Goal: Transaction & Acquisition: Purchase product/service

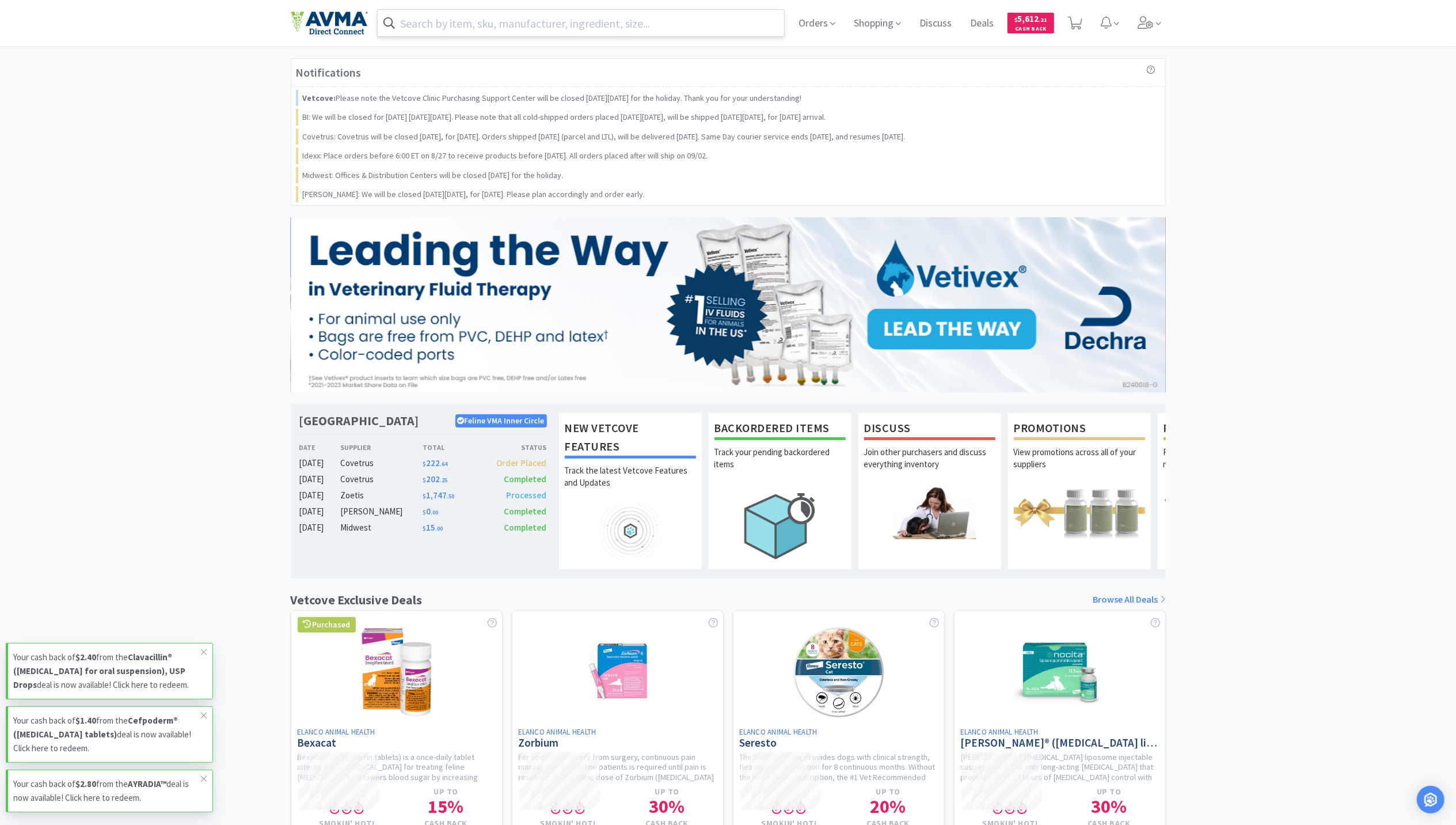
click at [450, 23] on input "text" at bounding box center [581, 23] width 407 height 27
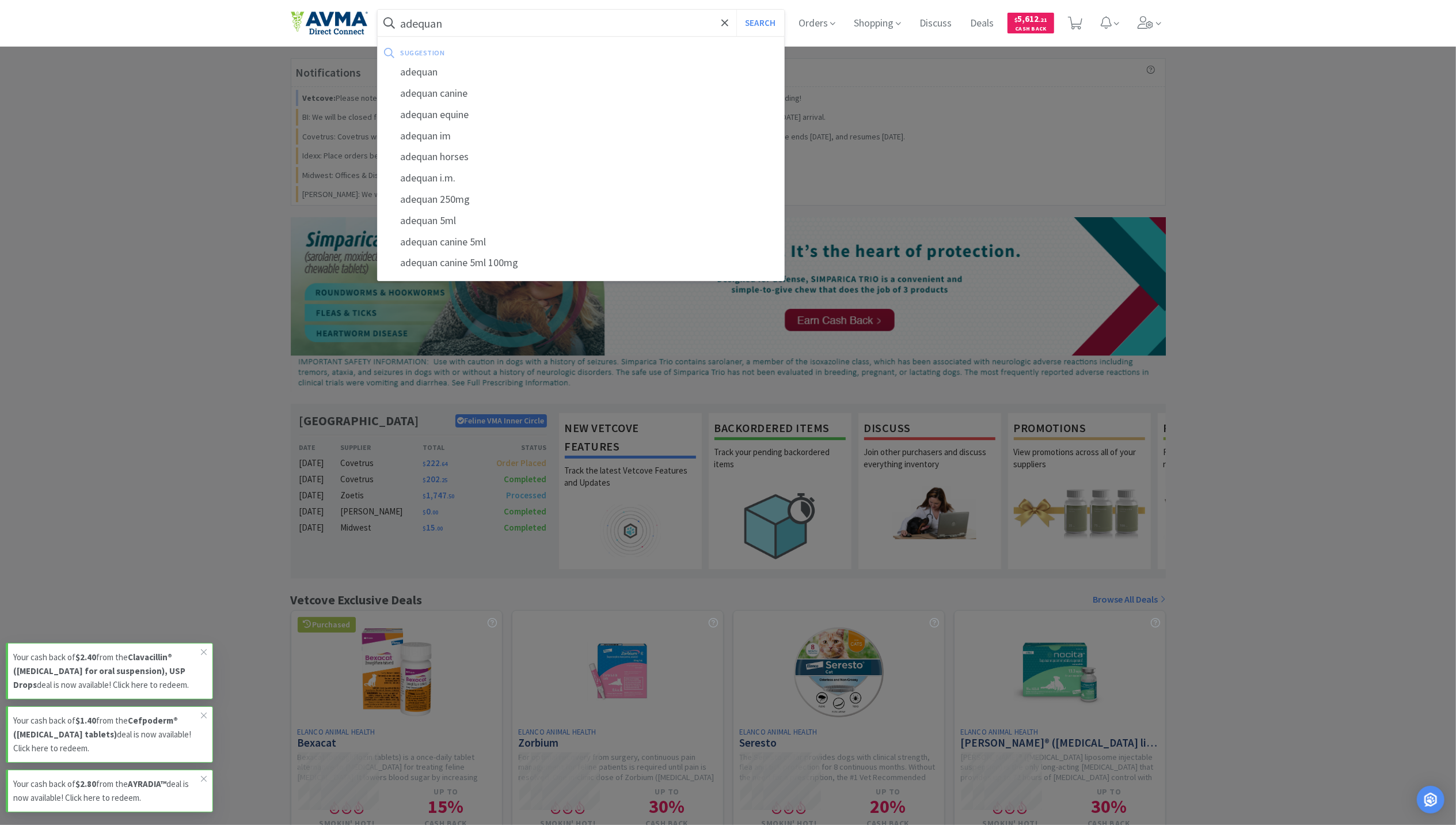
click at [736, 10] on button "Search" at bounding box center [760, 23] width 48 height 27
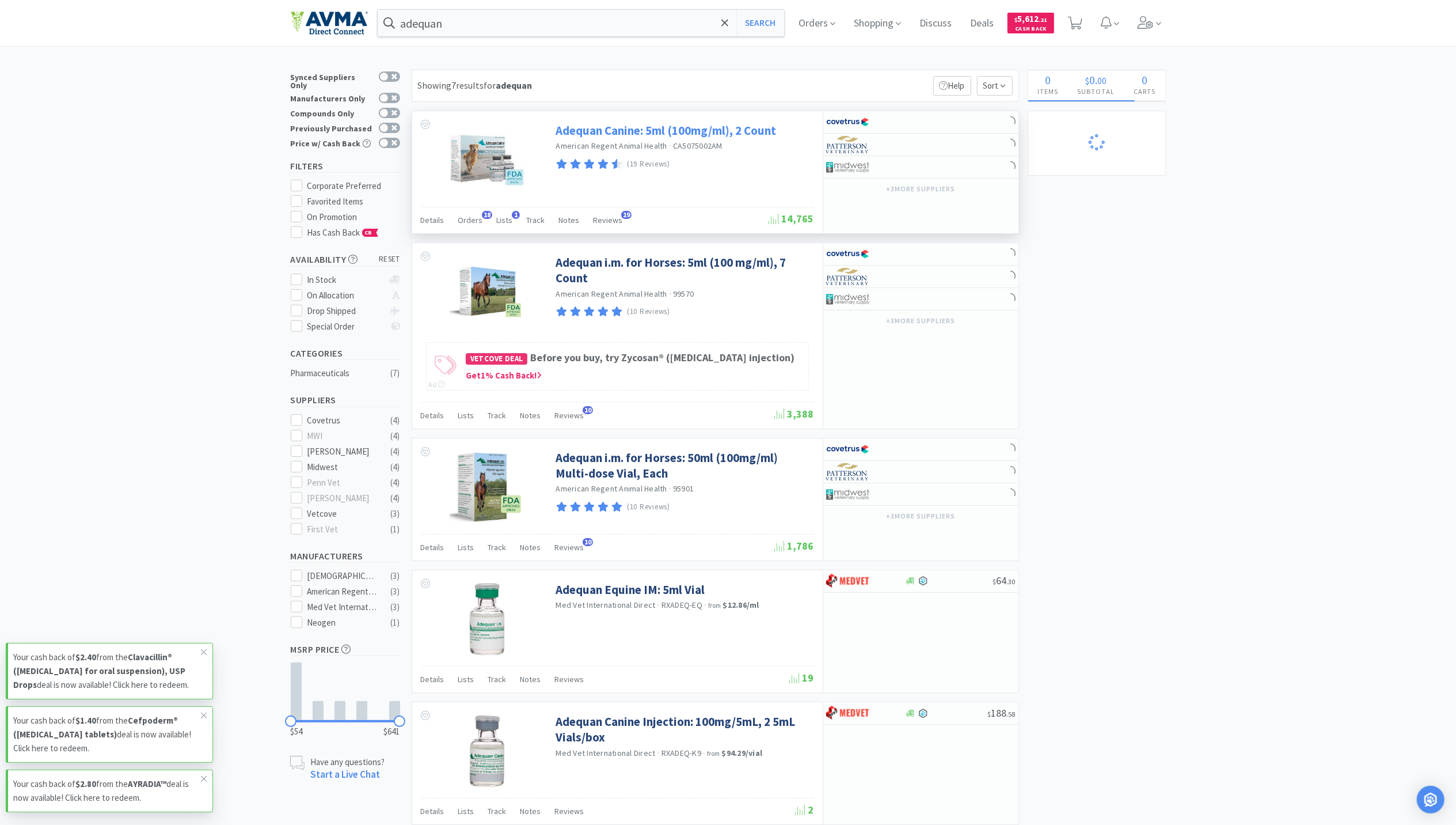
click at [622, 136] on link "Adequan Canine: 5ml (100mg/ml), 2 Count" at bounding box center [666, 131] width 221 height 16
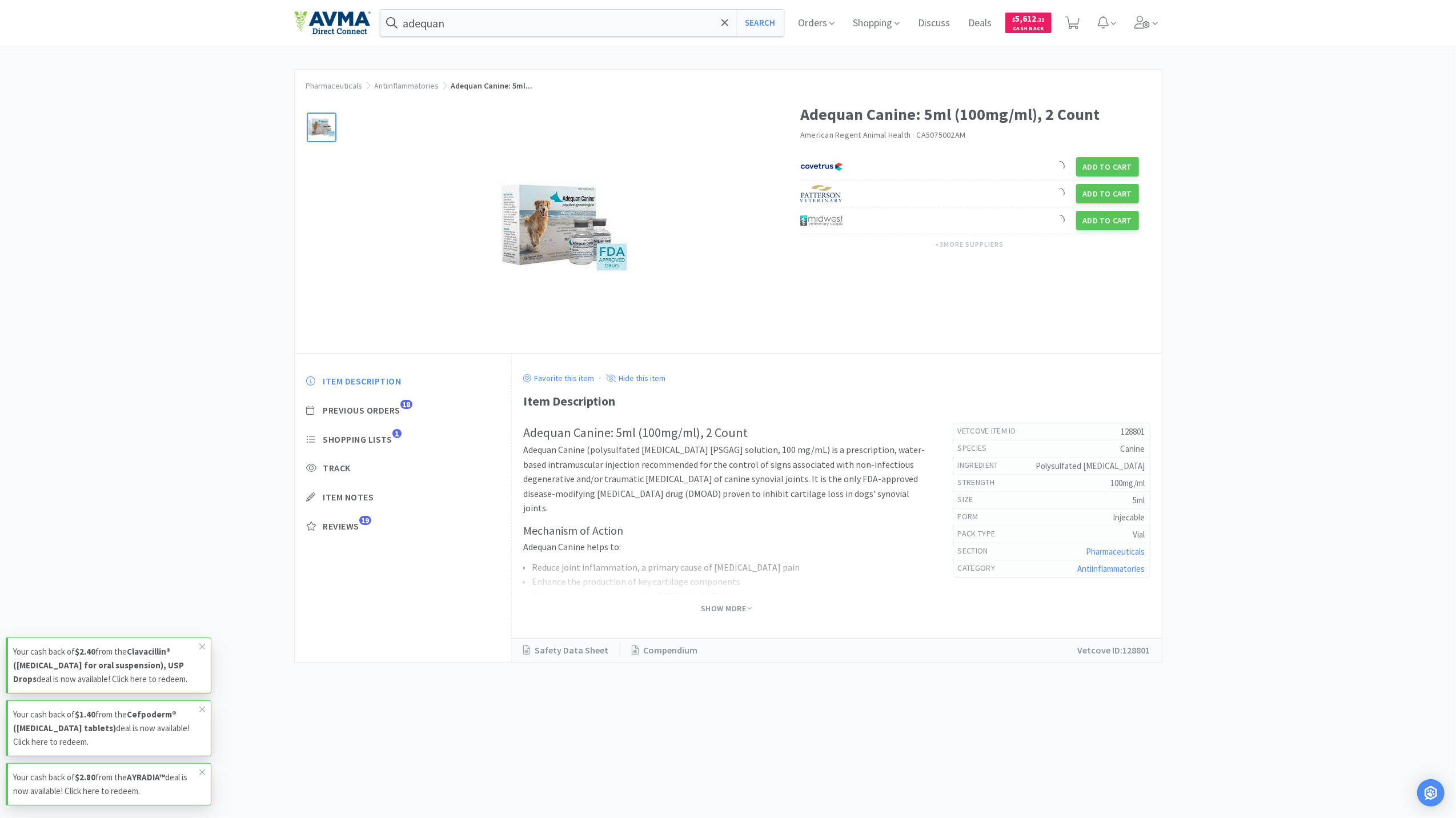
click at [577, 247] on img at bounding box center [565, 228] width 129 height 129
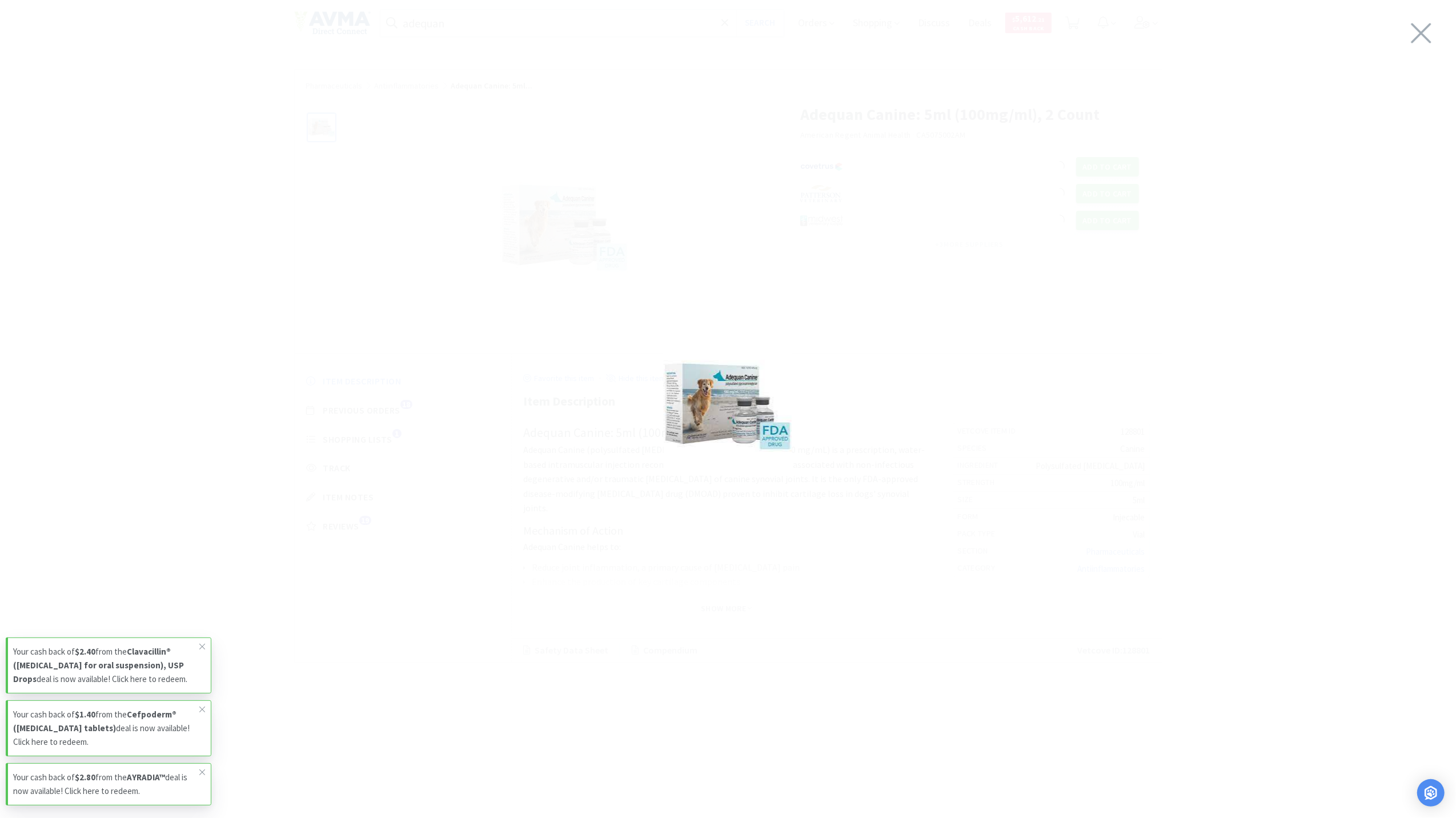
click at [1402, 37] on div at bounding box center [728, 406] width 1456 height 789
click at [1427, 37] on icon at bounding box center [1422, 33] width 24 height 32
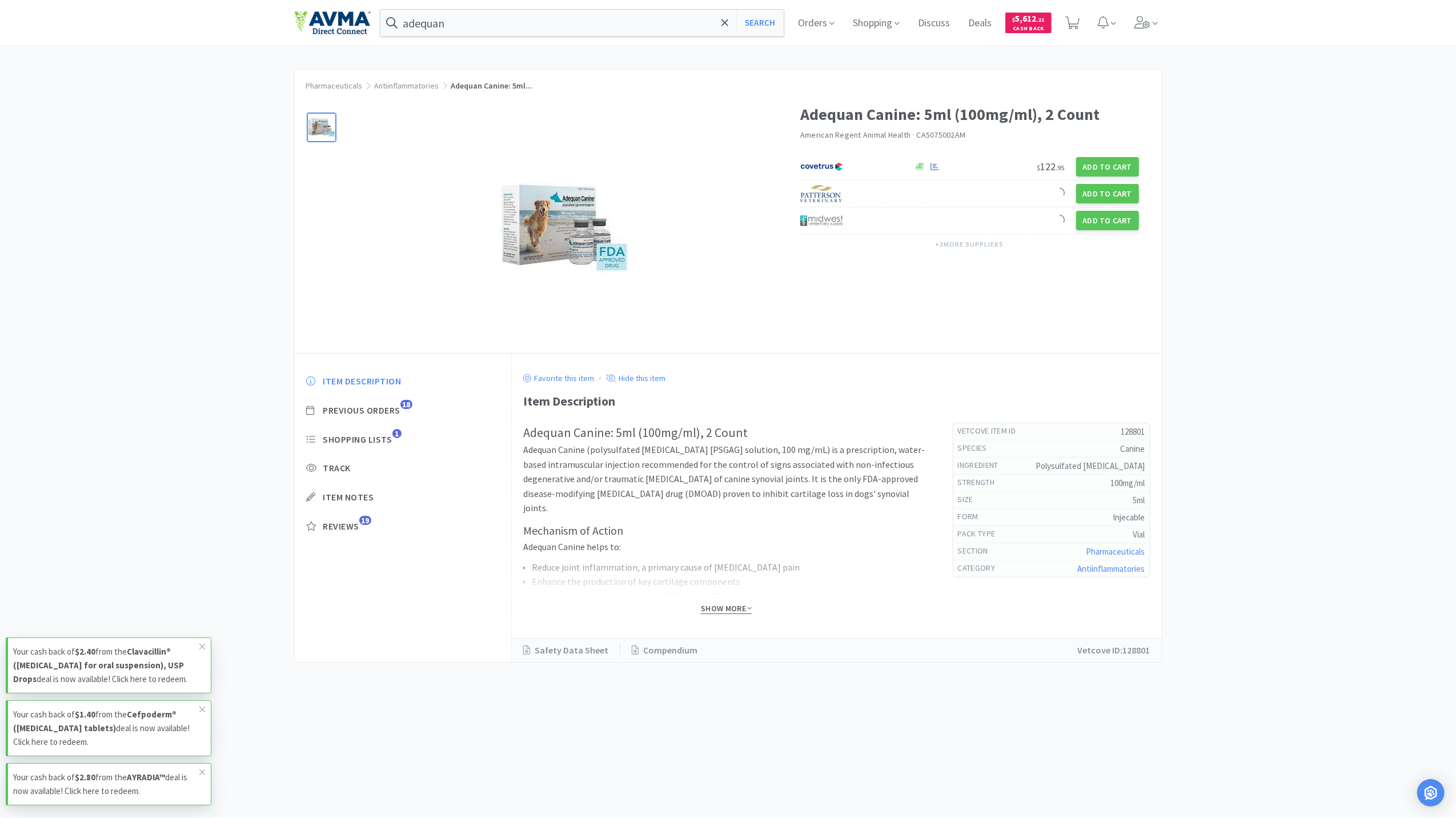
click at [736, 610] on span "Show More" at bounding box center [725, 608] width 51 height 11
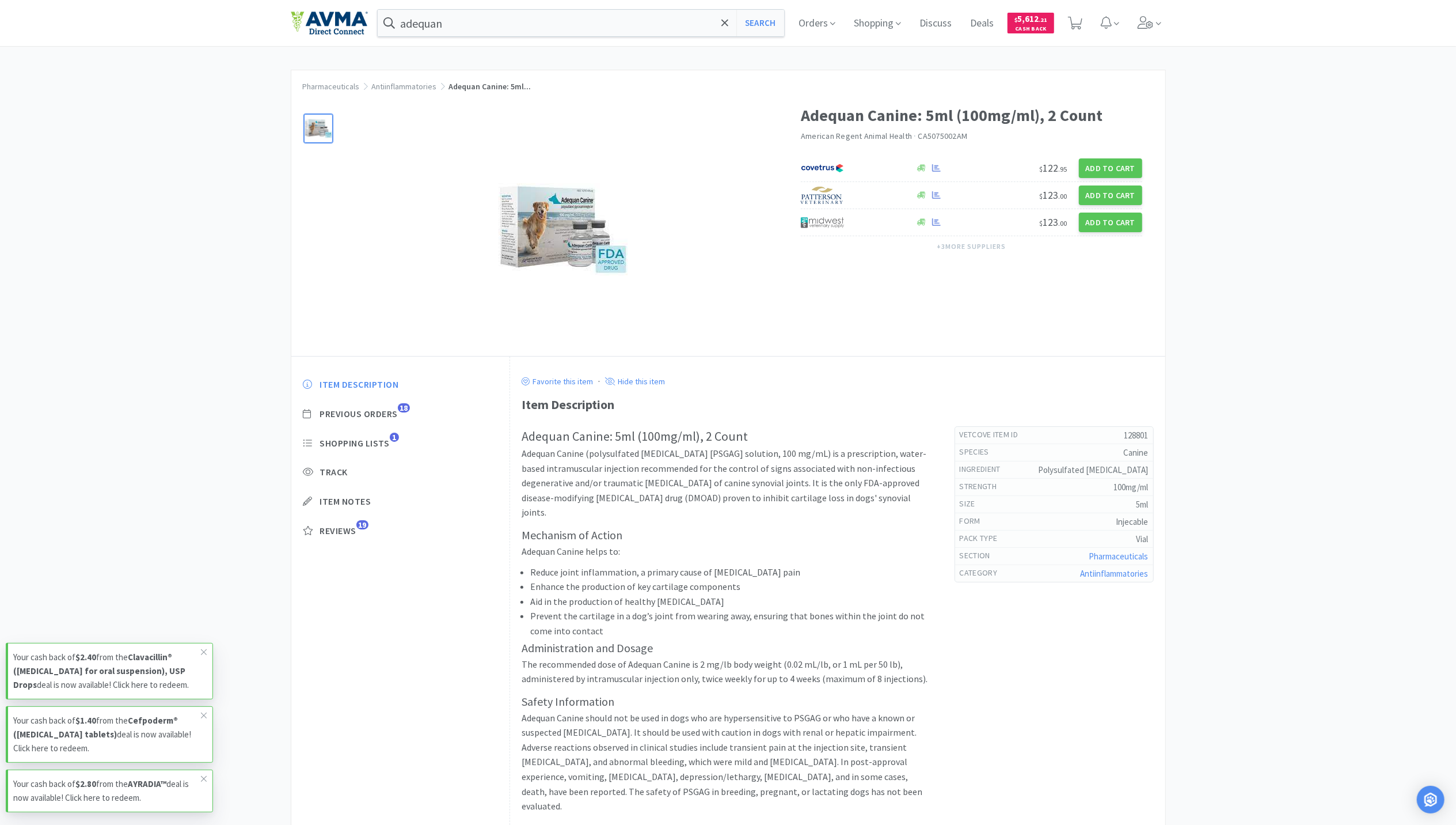
click at [1241, 523] on div "Pharmaceuticals Antiinflammatories Adequan Canine: 5ml... Adequan Canine: 5ml (…" at bounding box center [728, 517] width 1456 height 897
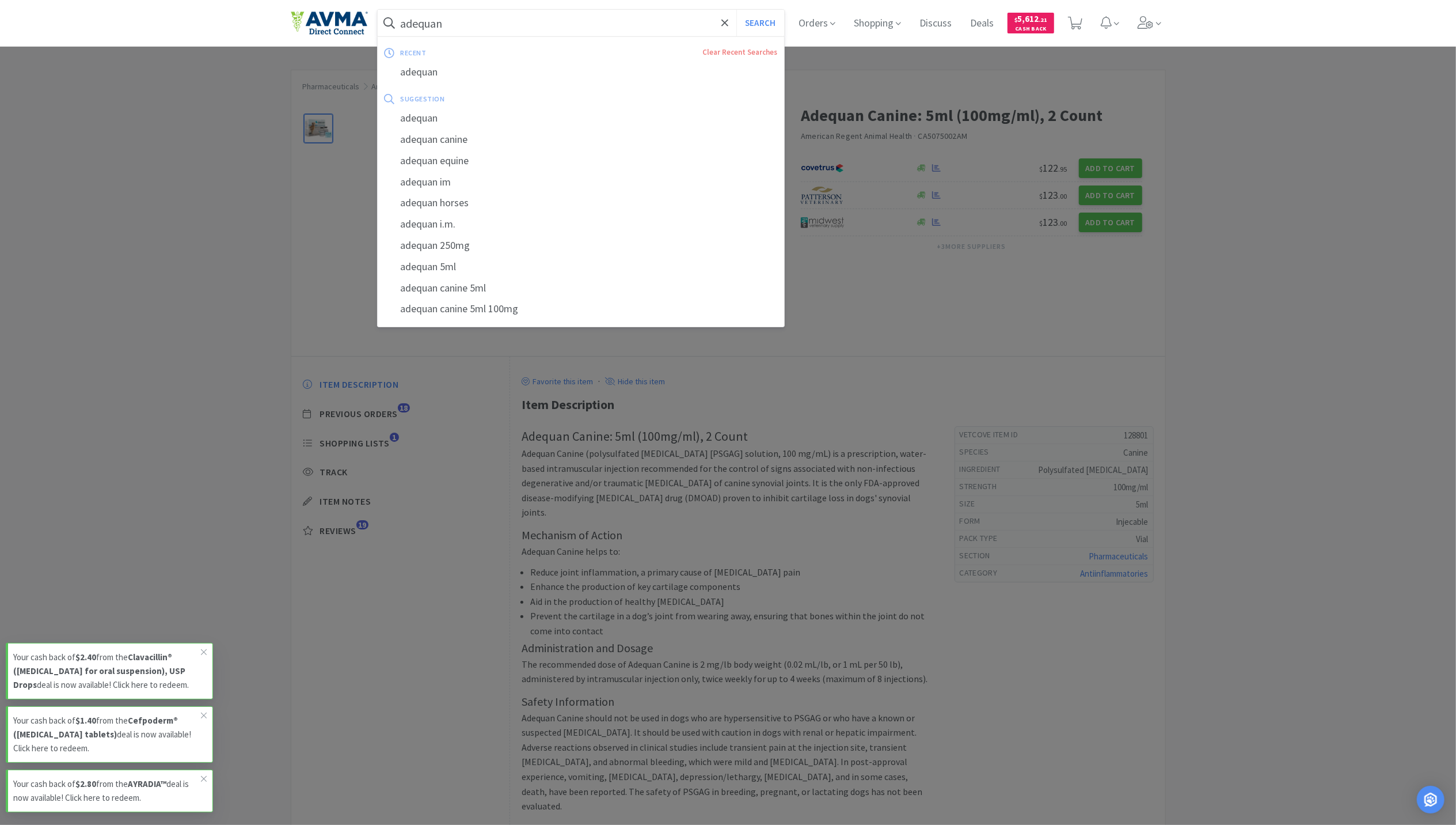
click at [485, 18] on input "adequan" at bounding box center [581, 23] width 407 height 27
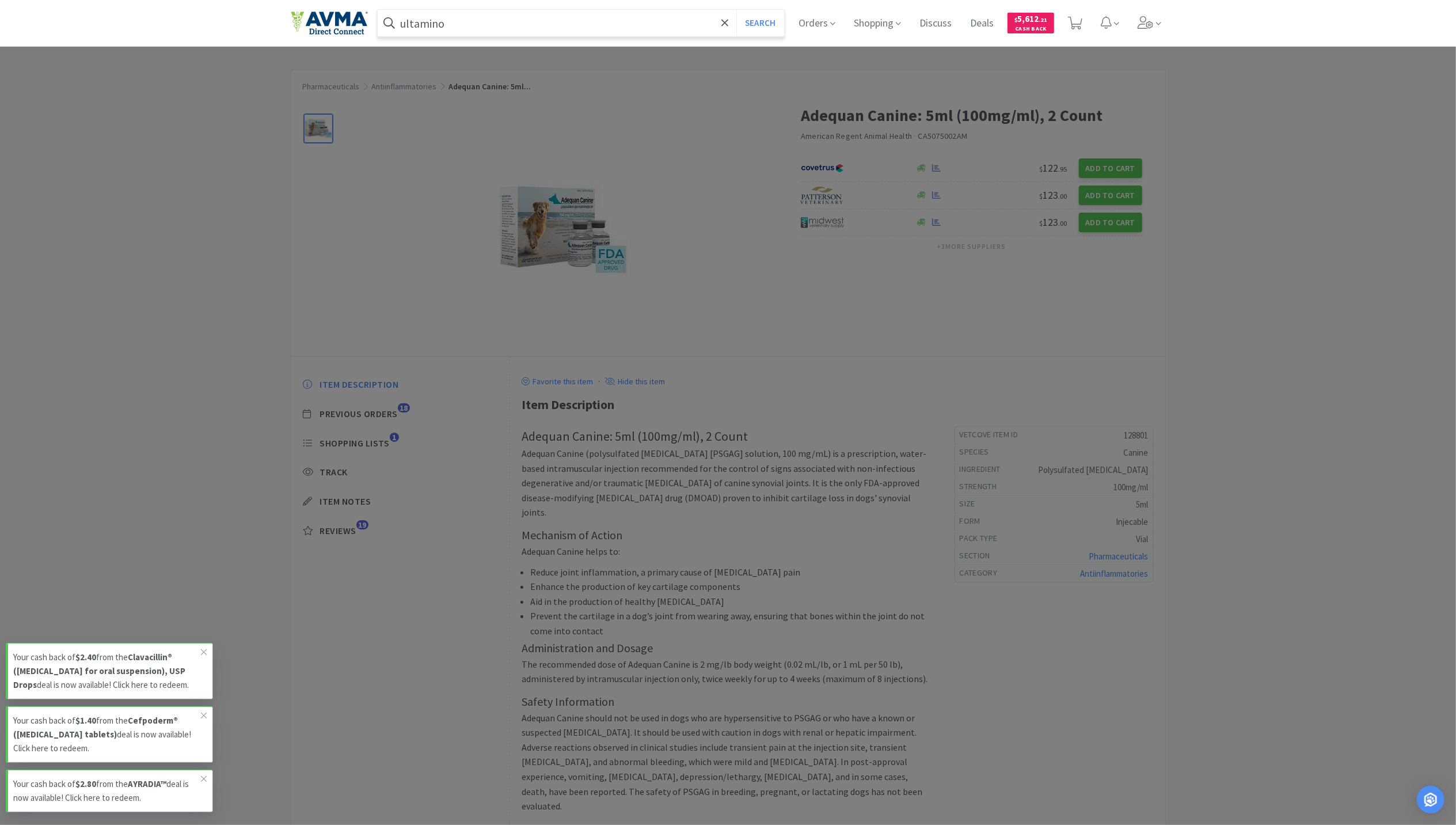
click at [736, 10] on button "Search" at bounding box center [760, 23] width 48 height 27
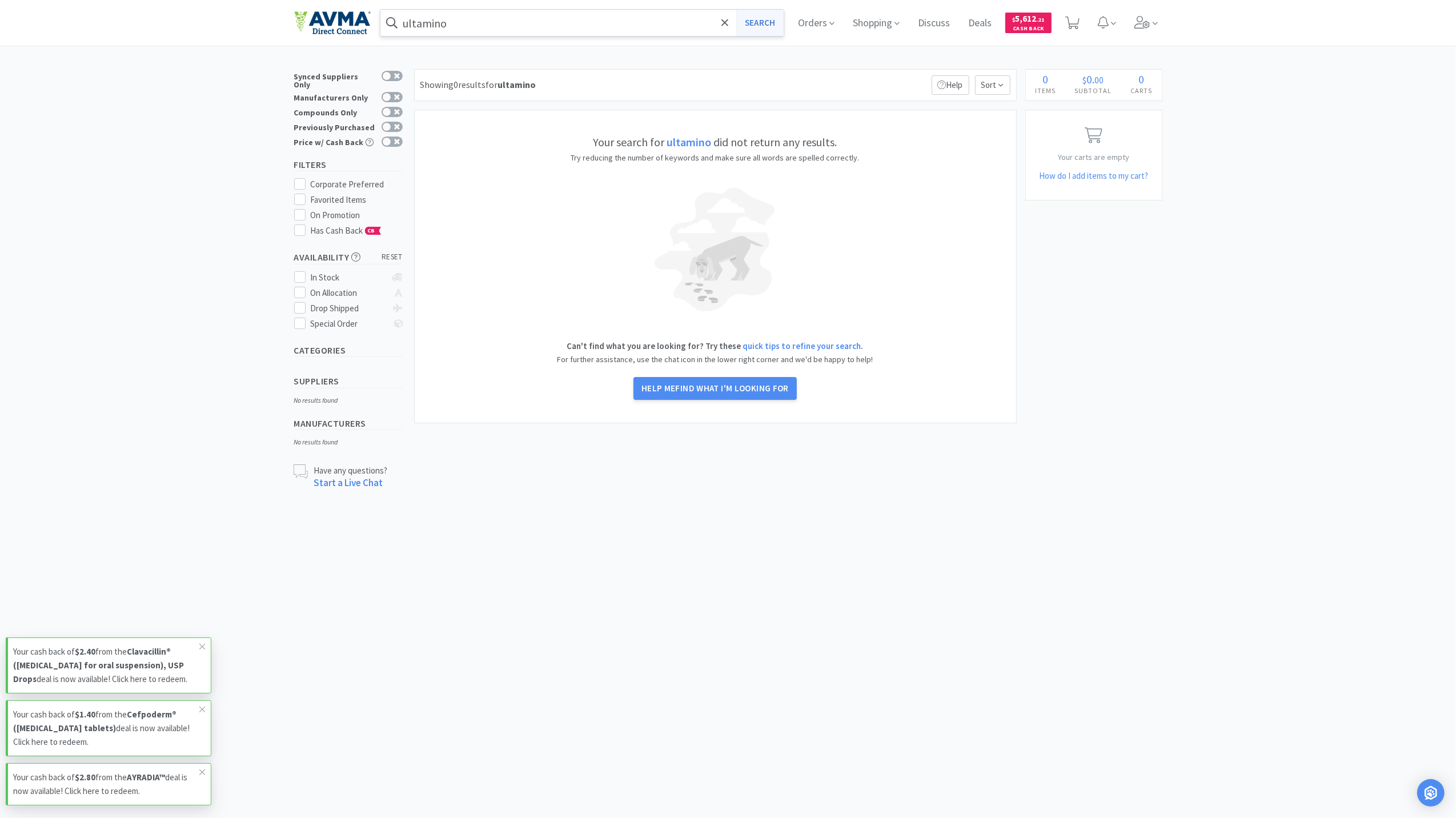
click at [755, 19] on button "Search" at bounding box center [760, 22] width 47 height 27
click at [752, 25] on button "Search" at bounding box center [760, 22] width 47 height 27
click at [975, 704] on body "ultamino Search Orders Shopping Discuss Discuss Deals Deals $ 5,612 . 21 Cash B…" at bounding box center [728, 409] width 1456 height 818
click at [554, 24] on input "ultamino" at bounding box center [583, 22] width 404 height 27
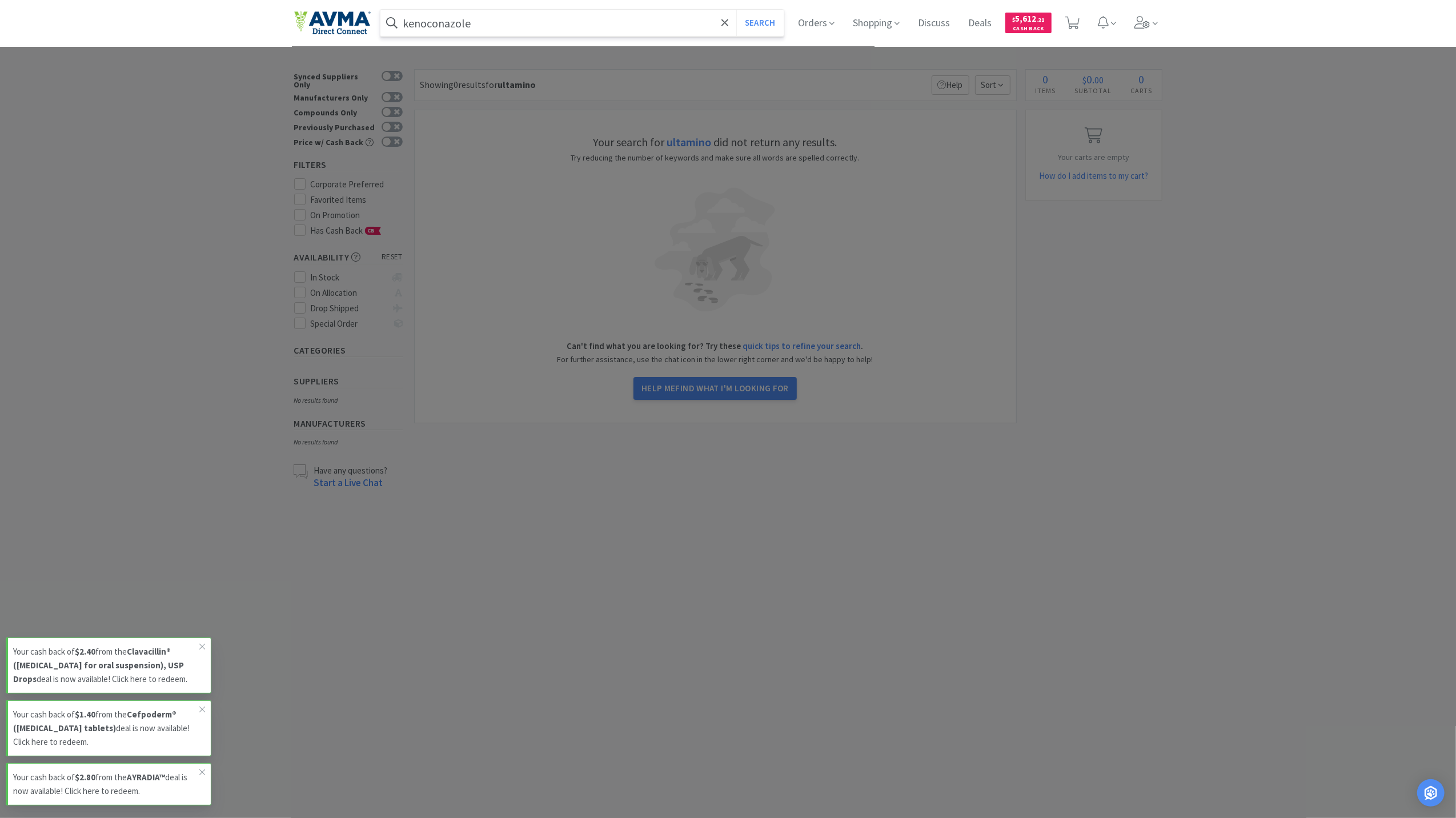
click at [737, 9] on button "Search" at bounding box center [760, 22] width 47 height 27
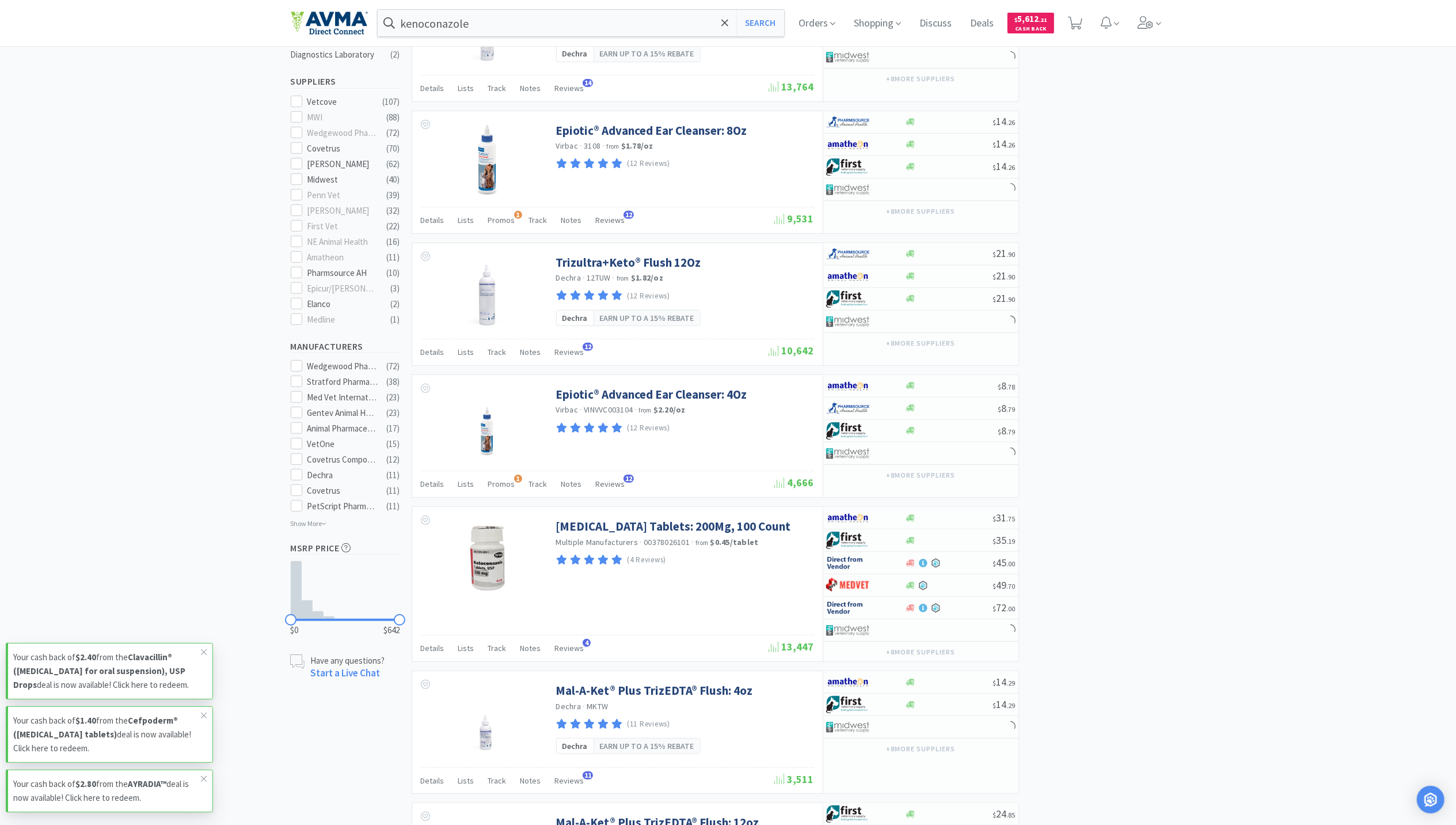
scroll to position [307, 0]
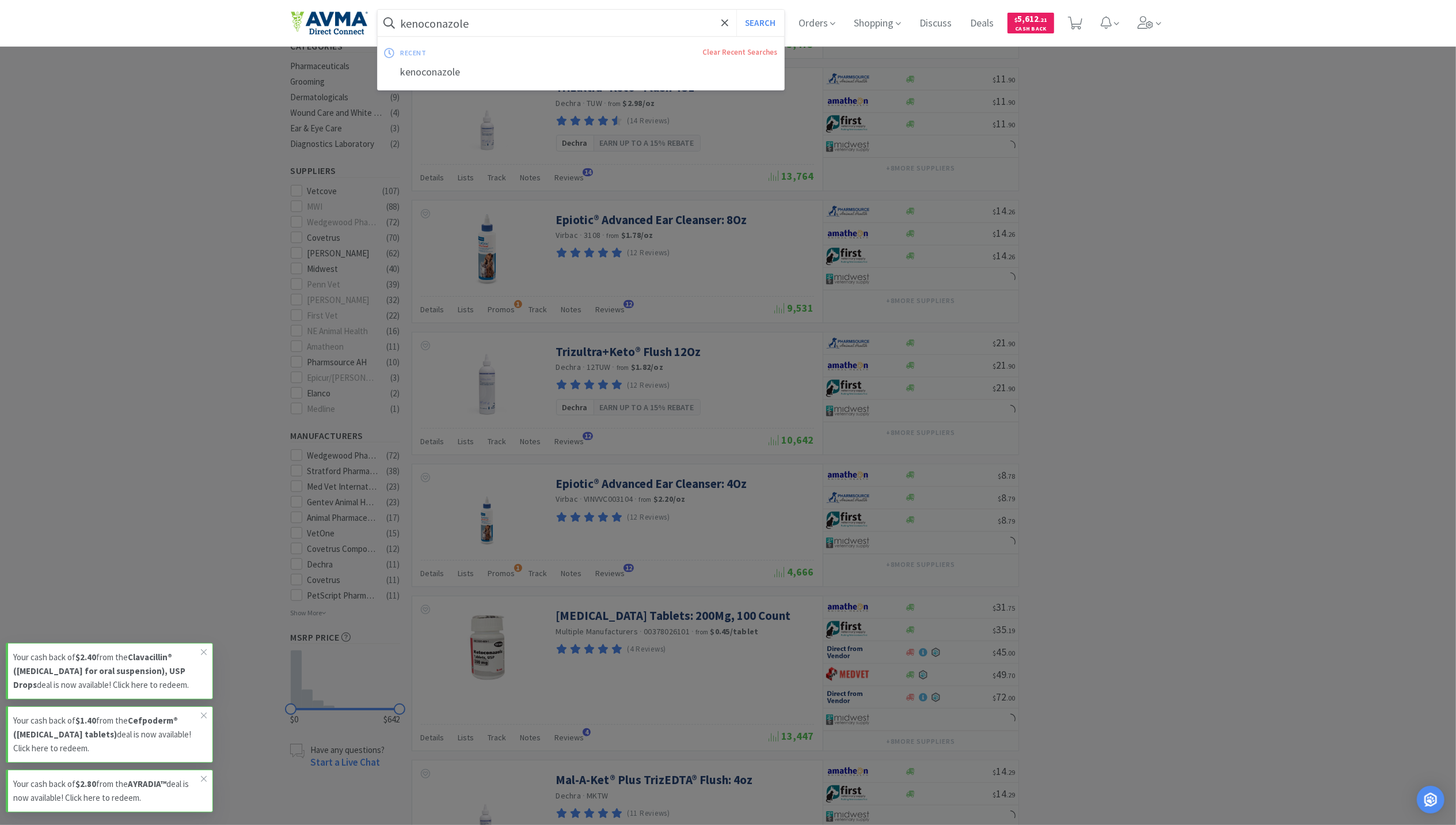
click at [426, 23] on input "kenoconazole" at bounding box center [581, 23] width 407 height 27
click at [420, 23] on input "kenoconazole" at bounding box center [581, 23] width 407 height 27
click at [424, 23] on input "kenoconazole" at bounding box center [581, 23] width 407 height 27
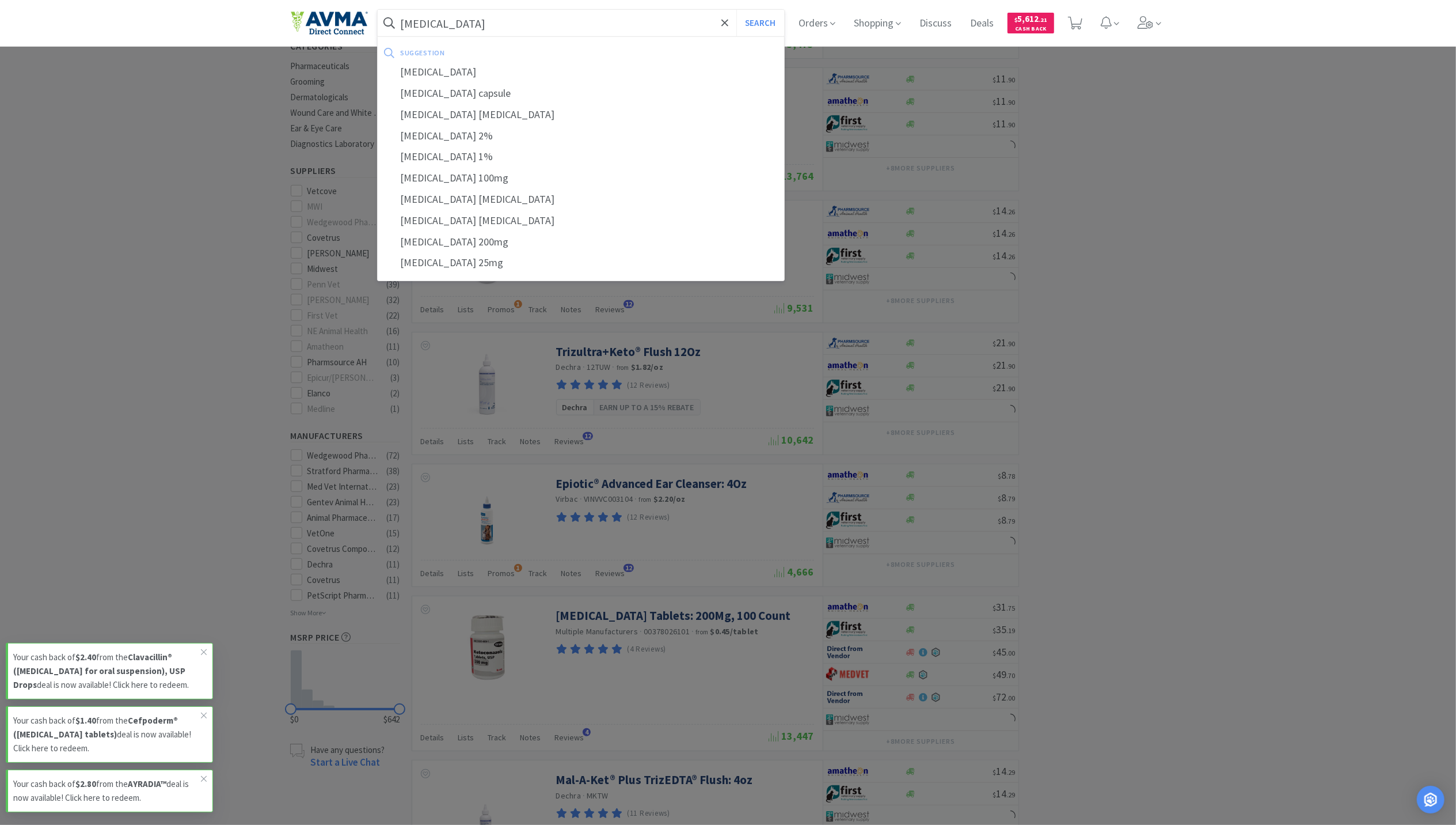
click at [736, 10] on button "Search" at bounding box center [760, 23] width 48 height 27
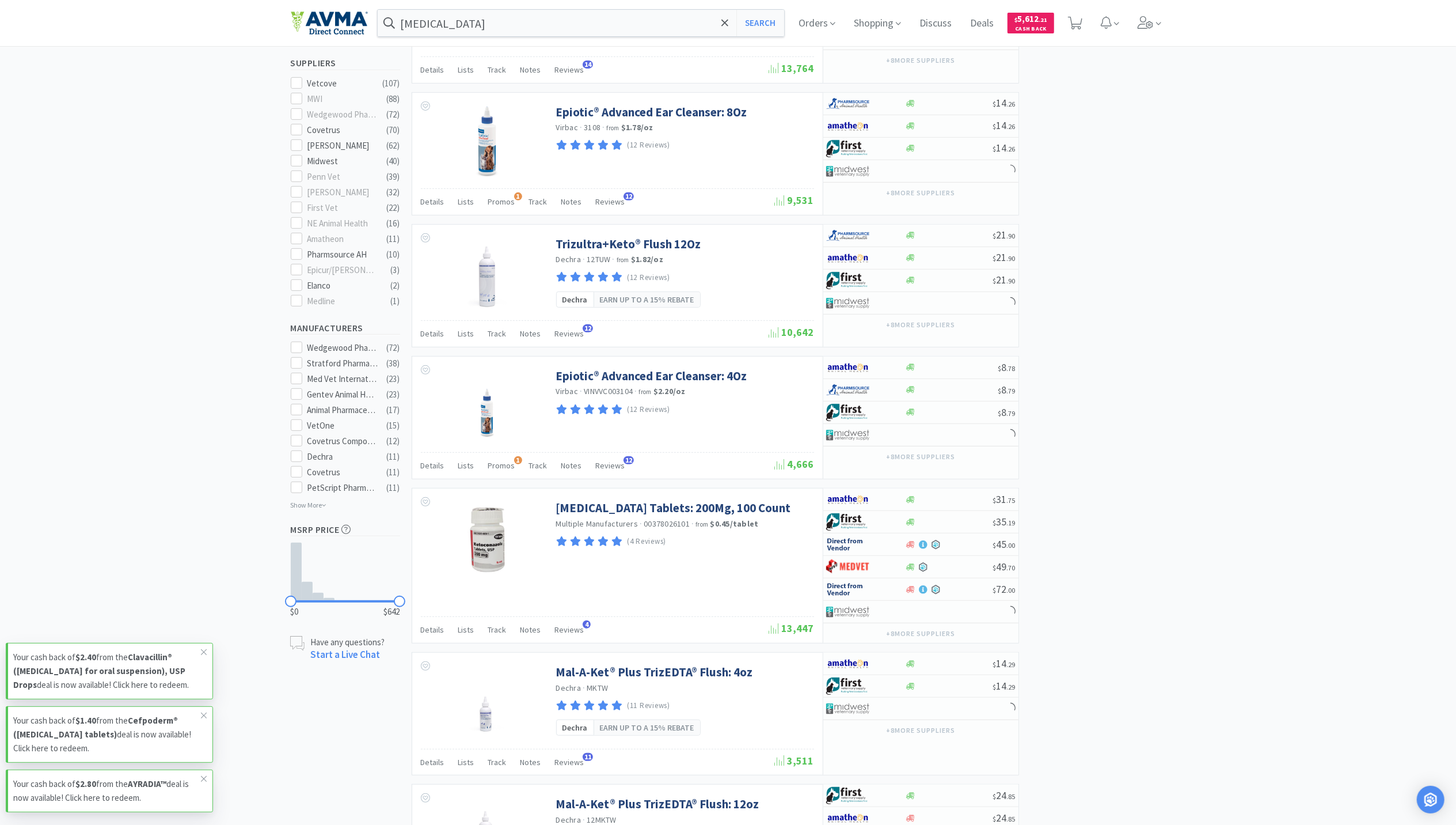
scroll to position [461, 0]
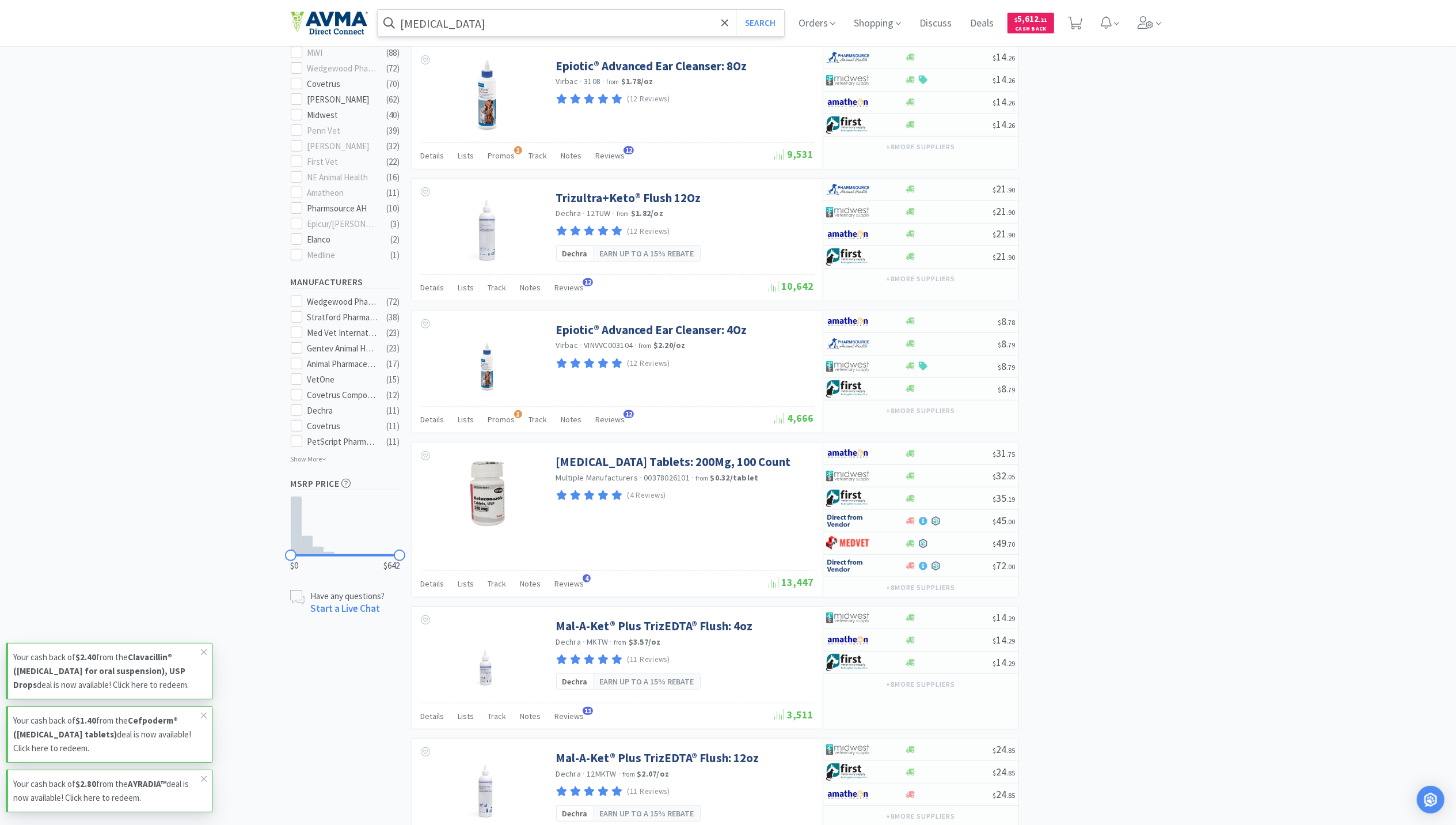
click at [567, 15] on input "ketoconazole" at bounding box center [581, 23] width 407 height 27
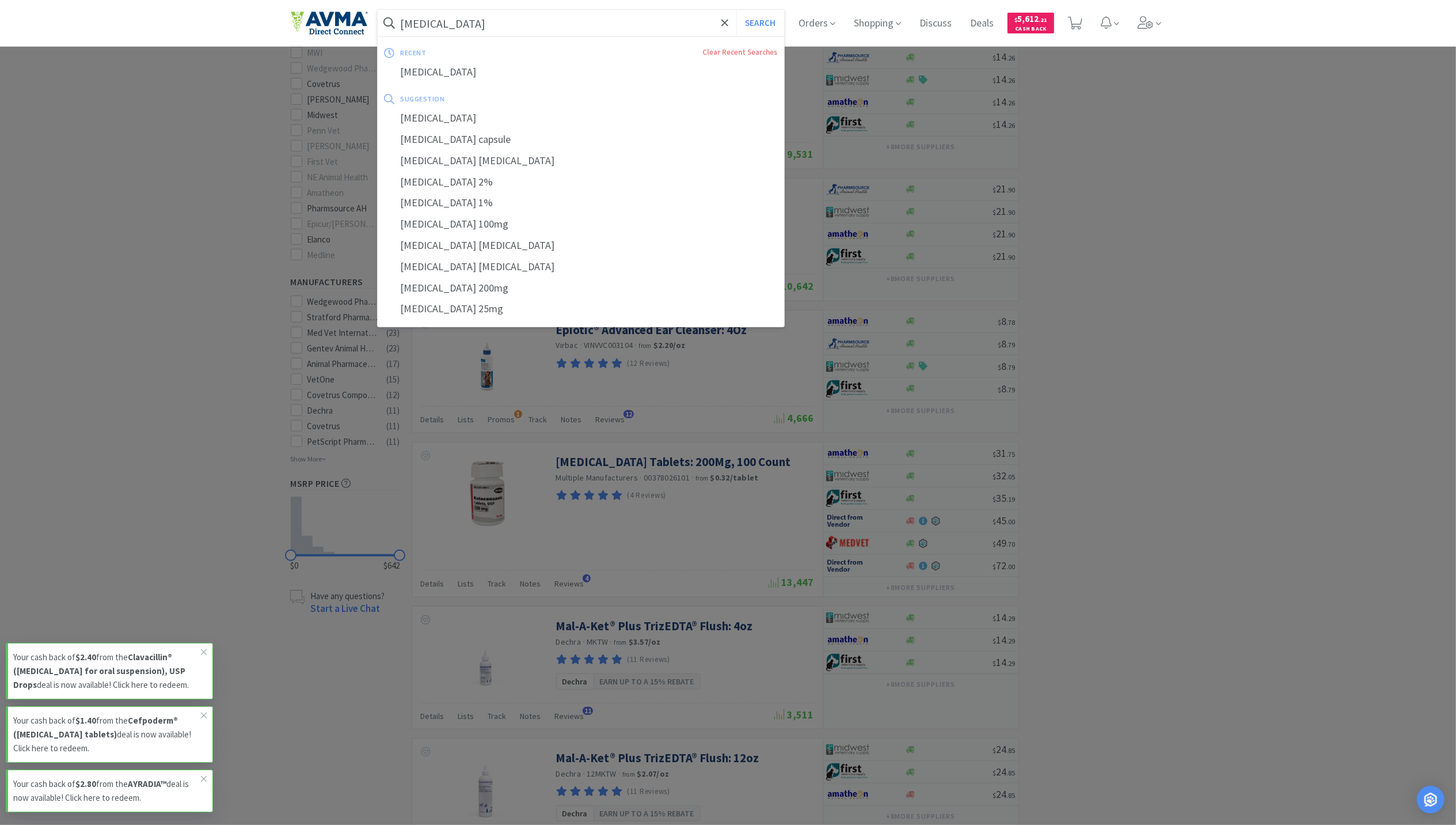
paste input "200mg"
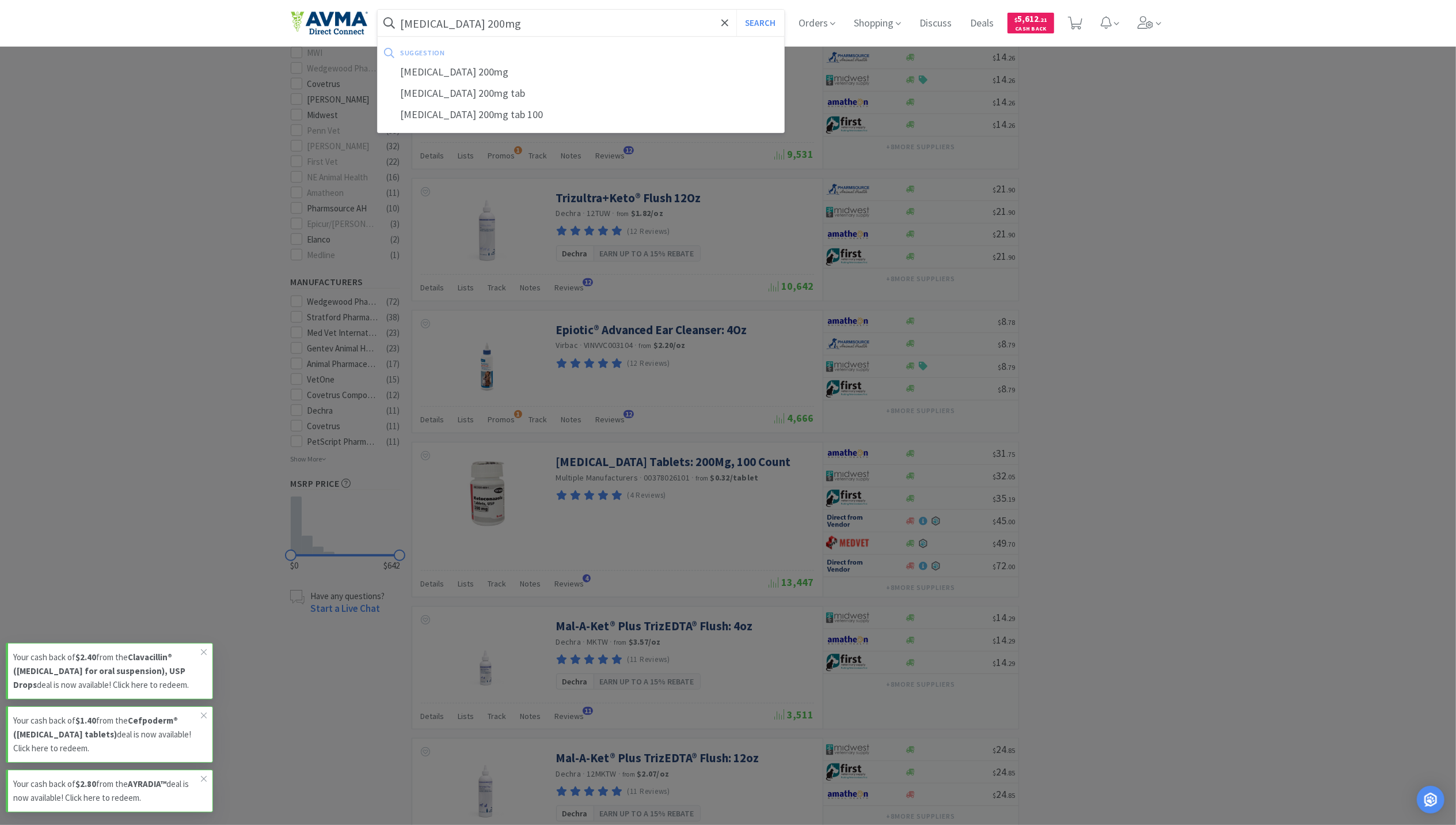
click at [736, 10] on button "Search" at bounding box center [760, 23] width 48 height 27
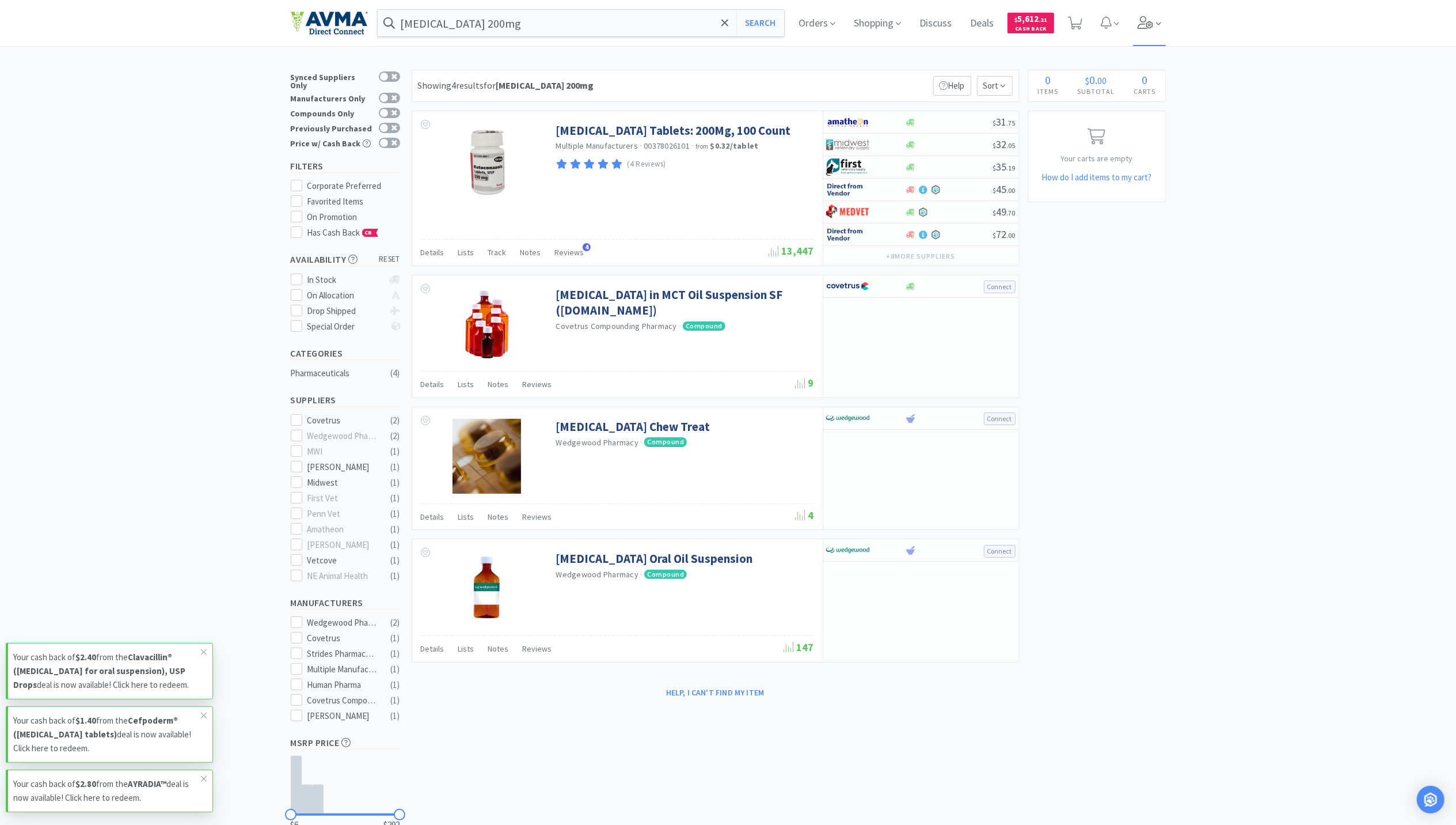
click at [1139, 23] on span at bounding box center [1149, 23] width 33 height 46
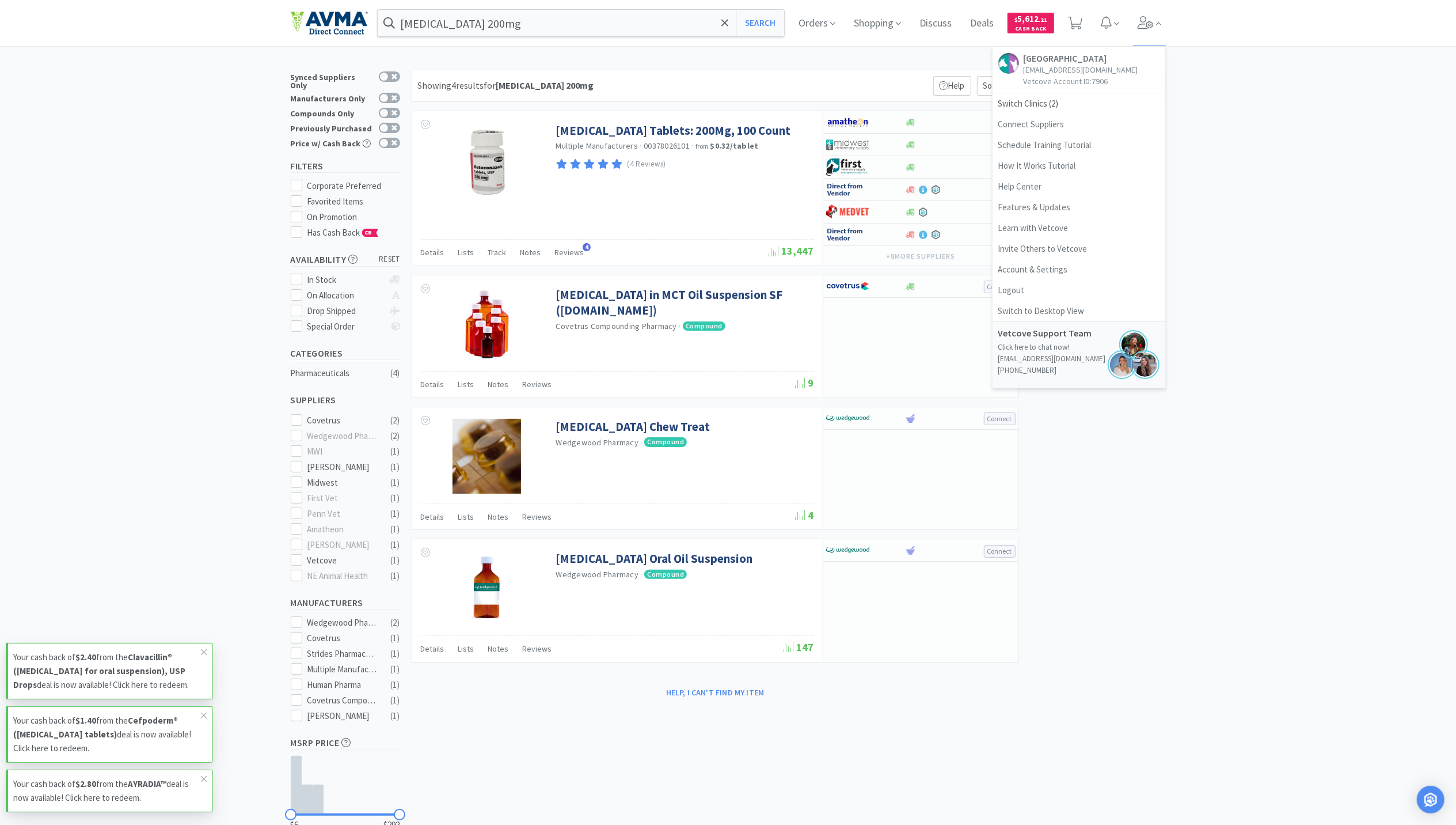
click at [1278, 244] on div "× Filter Results Synced Suppliers Only Manufacturers Only Compounds Only Previo…" at bounding box center [728, 471] width 1456 height 805
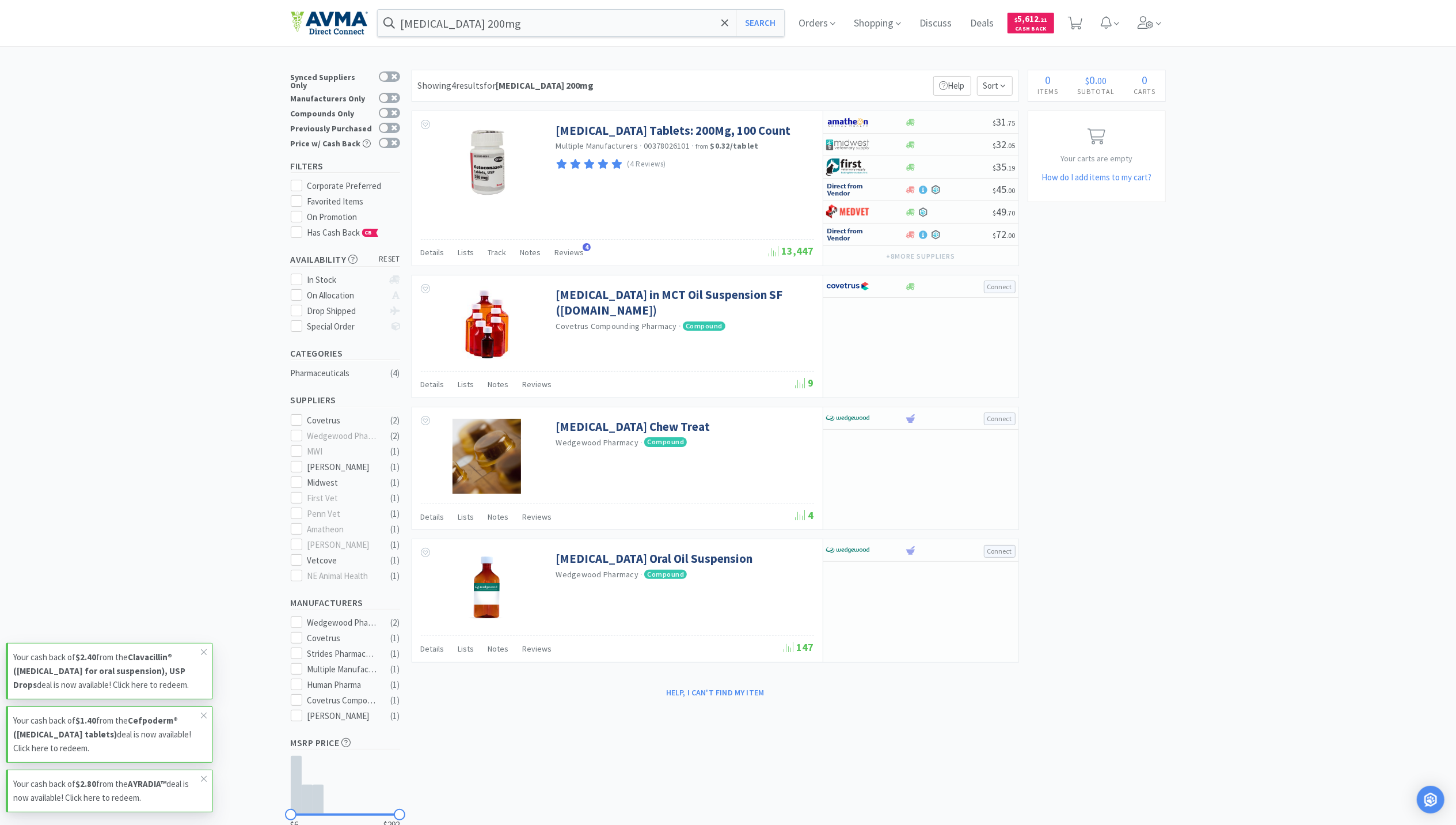
click at [1407, 492] on div "× Filter Results Synced Suppliers Only Manufacturers Only Compounds Only Previo…" at bounding box center [728, 471] width 1456 height 805
click at [1156, 770] on div "× Filter Results Synced Suppliers Only Manufacturers Only Compounds Only Previo…" at bounding box center [728, 471] width 875 height 805
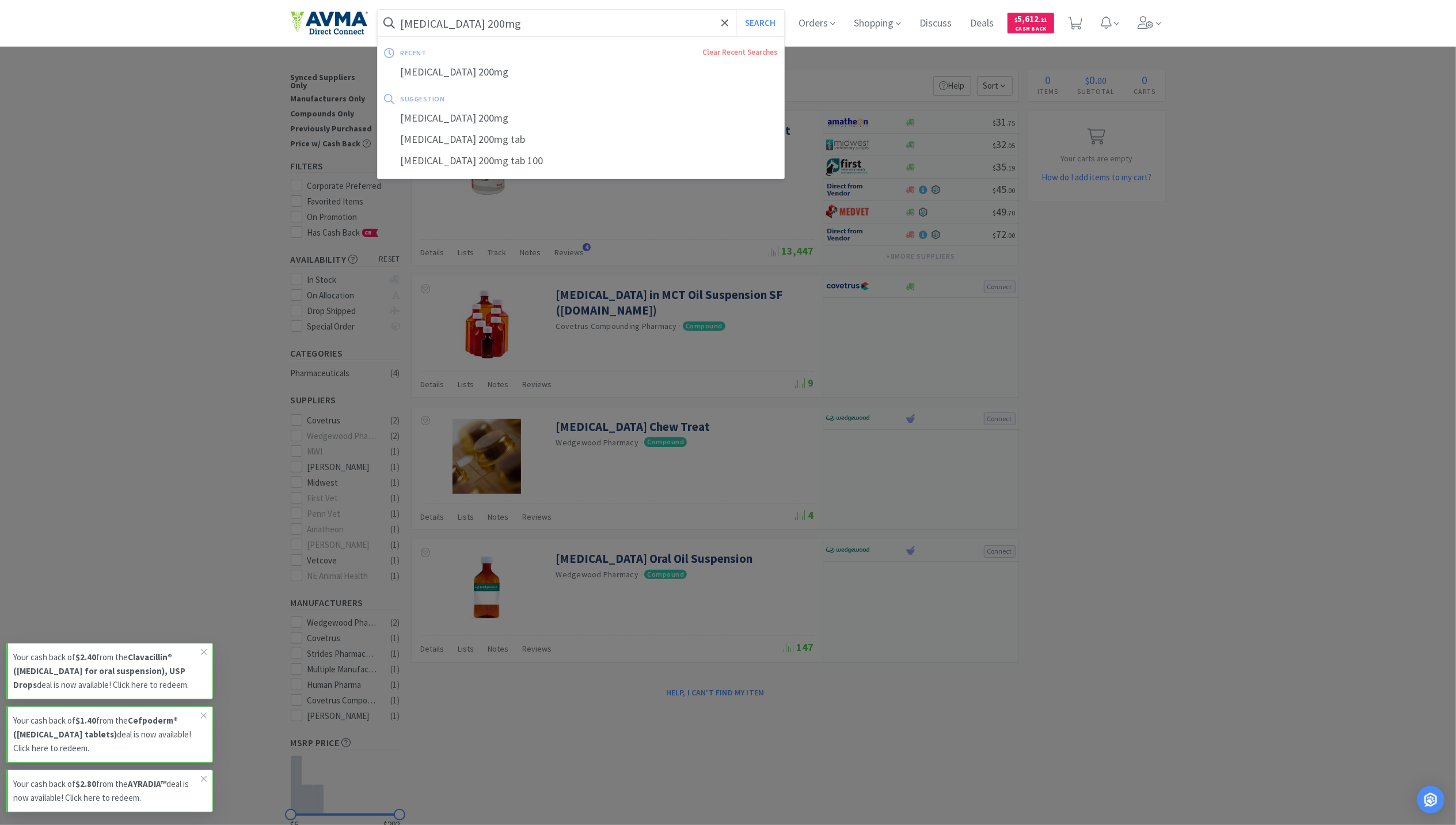
click at [491, 24] on input "ketoconazole 200mg" at bounding box center [581, 23] width 407 height 27
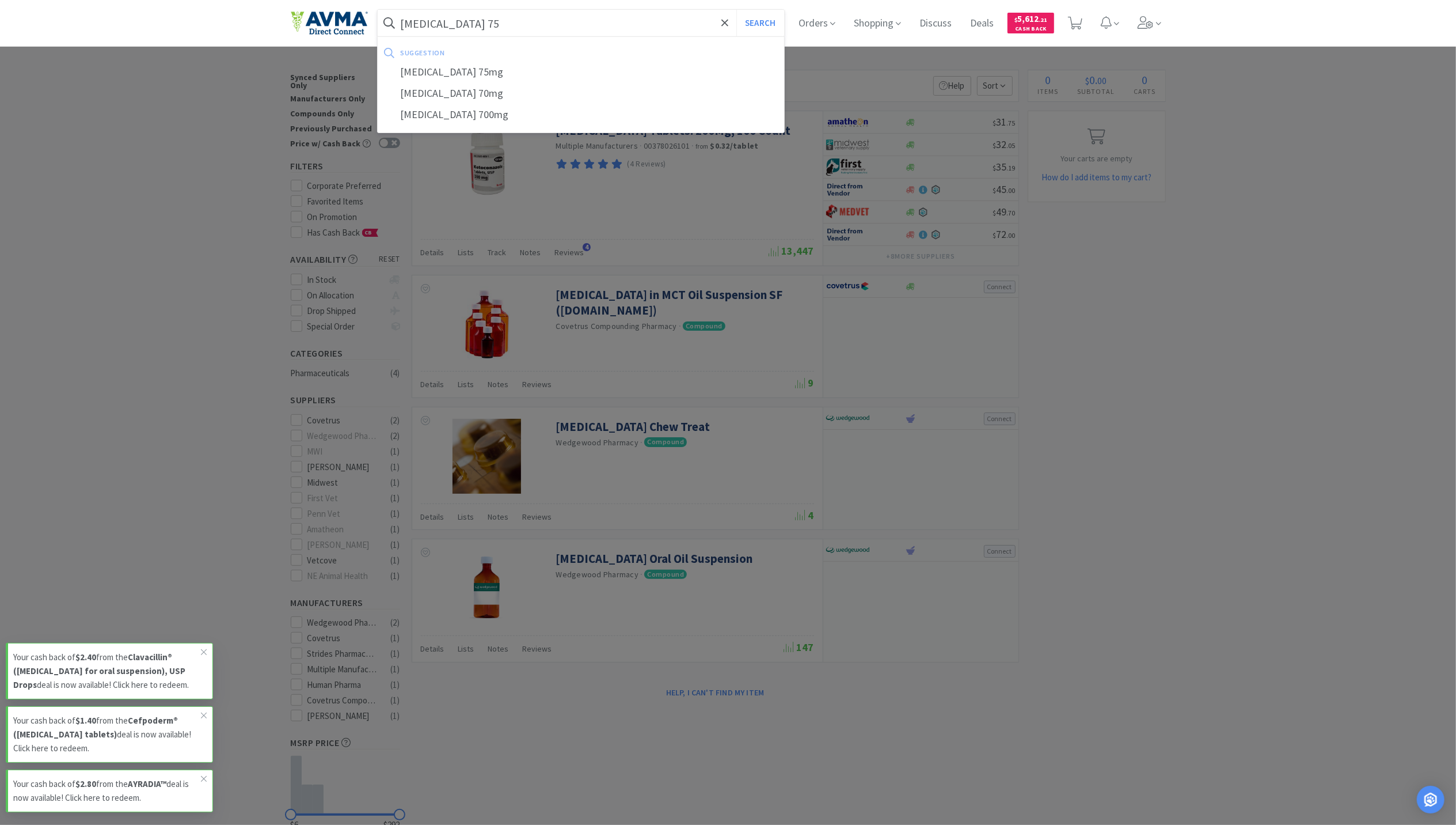
click at [736, 10] on button "Search" at bounding box center [760, 23] width 48 height 27
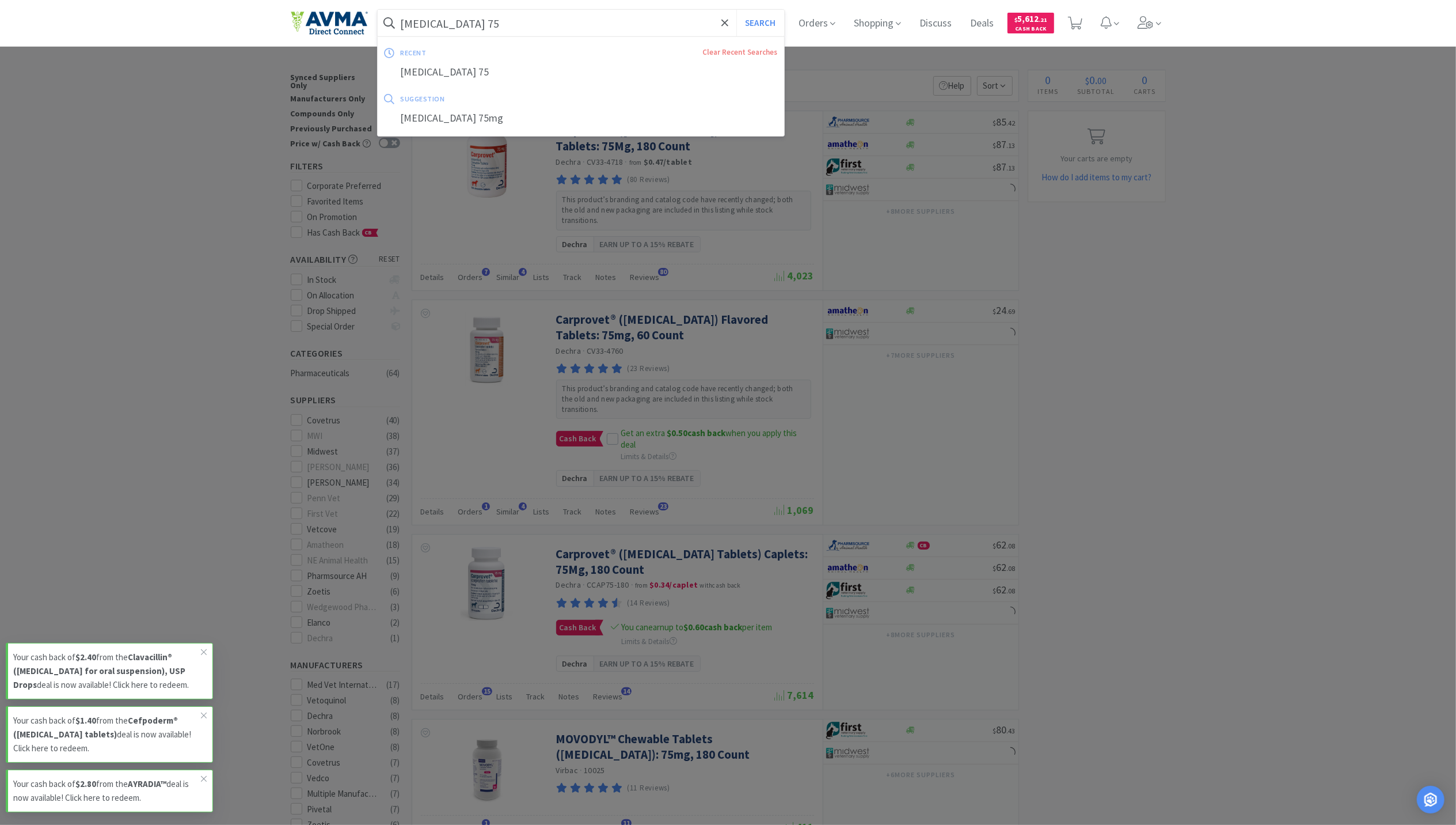
click at [500, 23] on input "carprofen 75" at bounding box center [581, 23] width 407 height 27
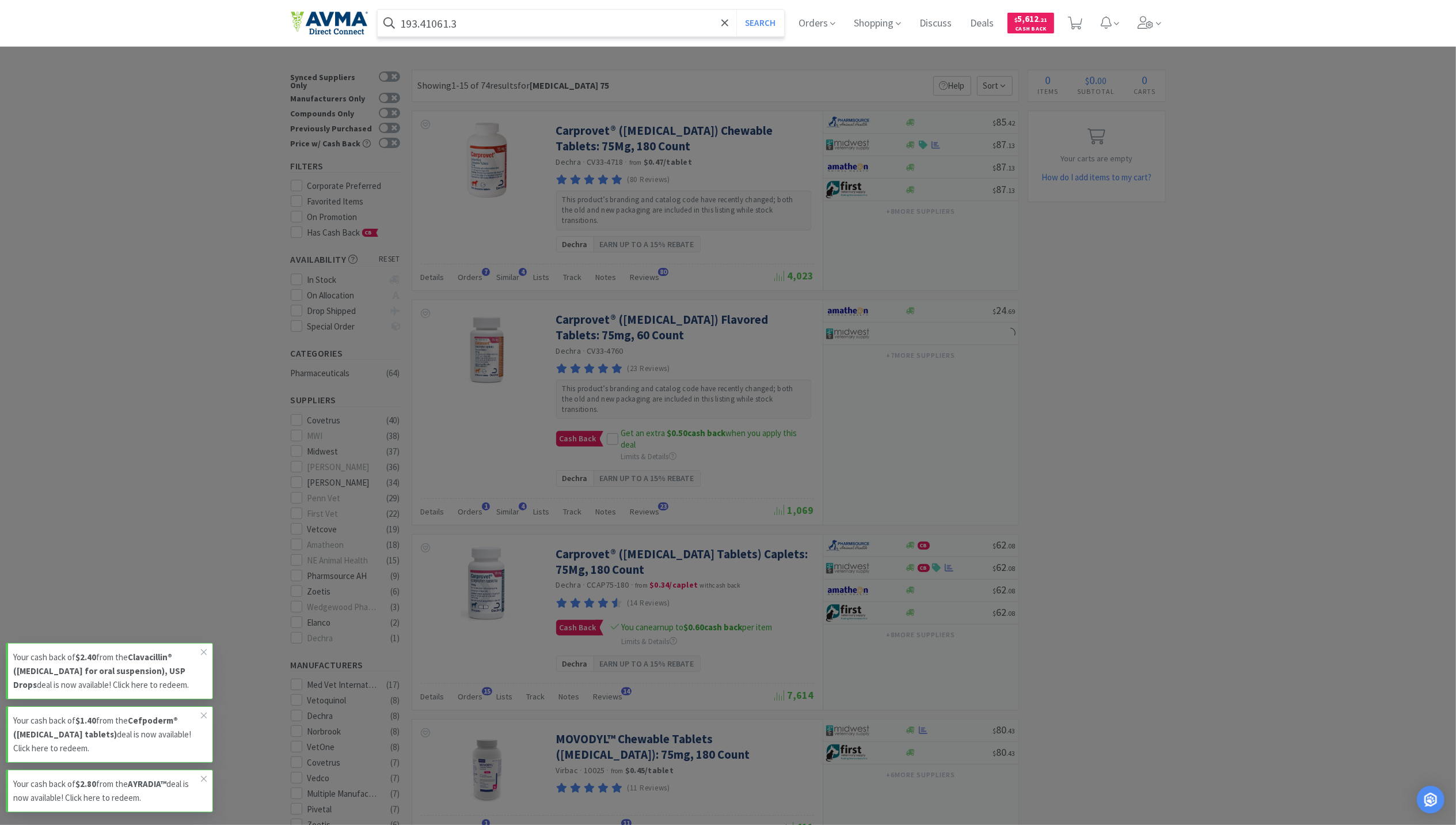
click at [736, 10] on button "Search" at bounding box center [760, 23] width 48 height 27
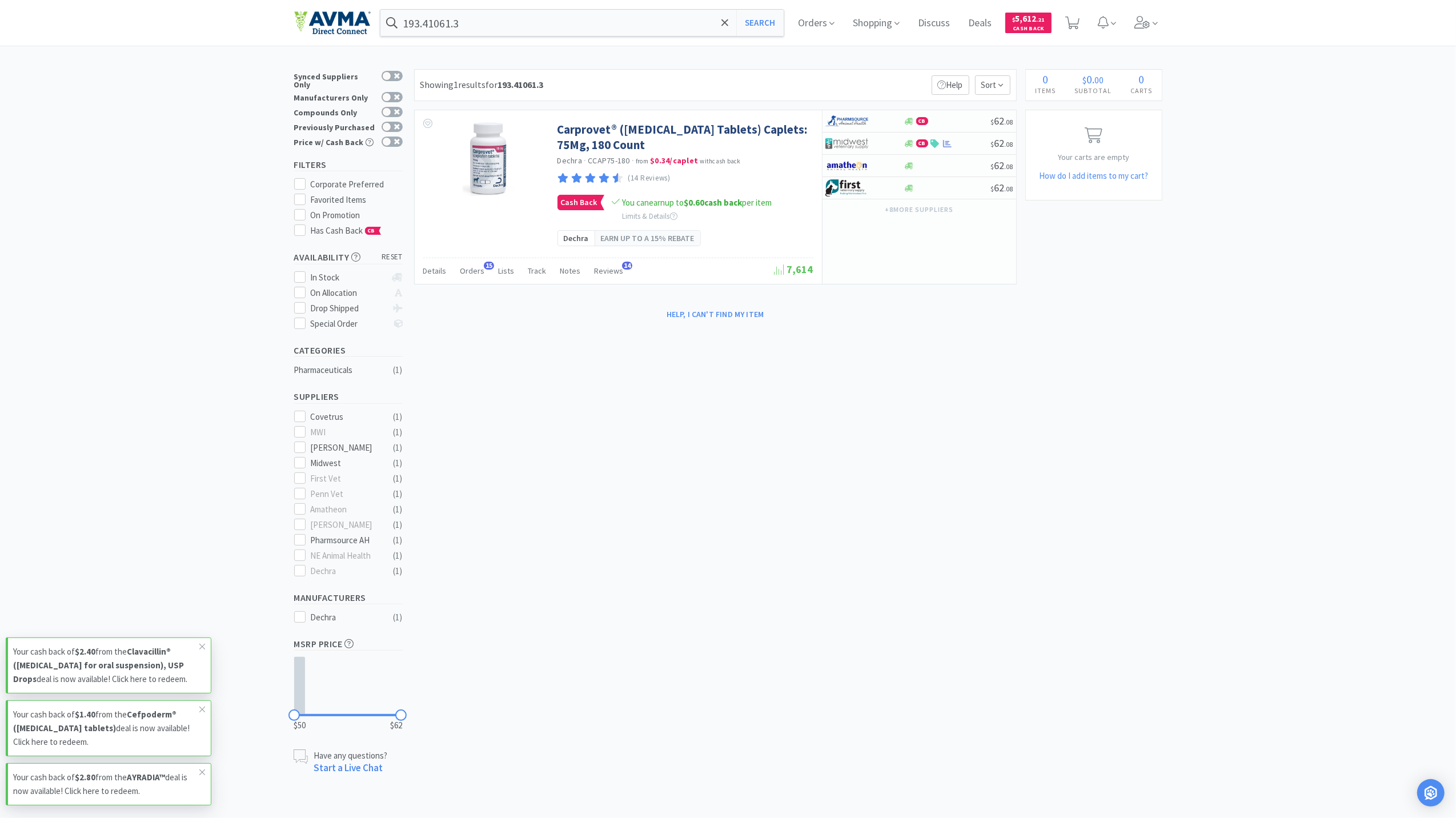
click at [627, 37] on div "193.41061.3 Search Orders Shopping Discuss Discuss Deals Deals $ 5,612 . 21 Cas…" at bounding box center [728, 22] width 868 height 46
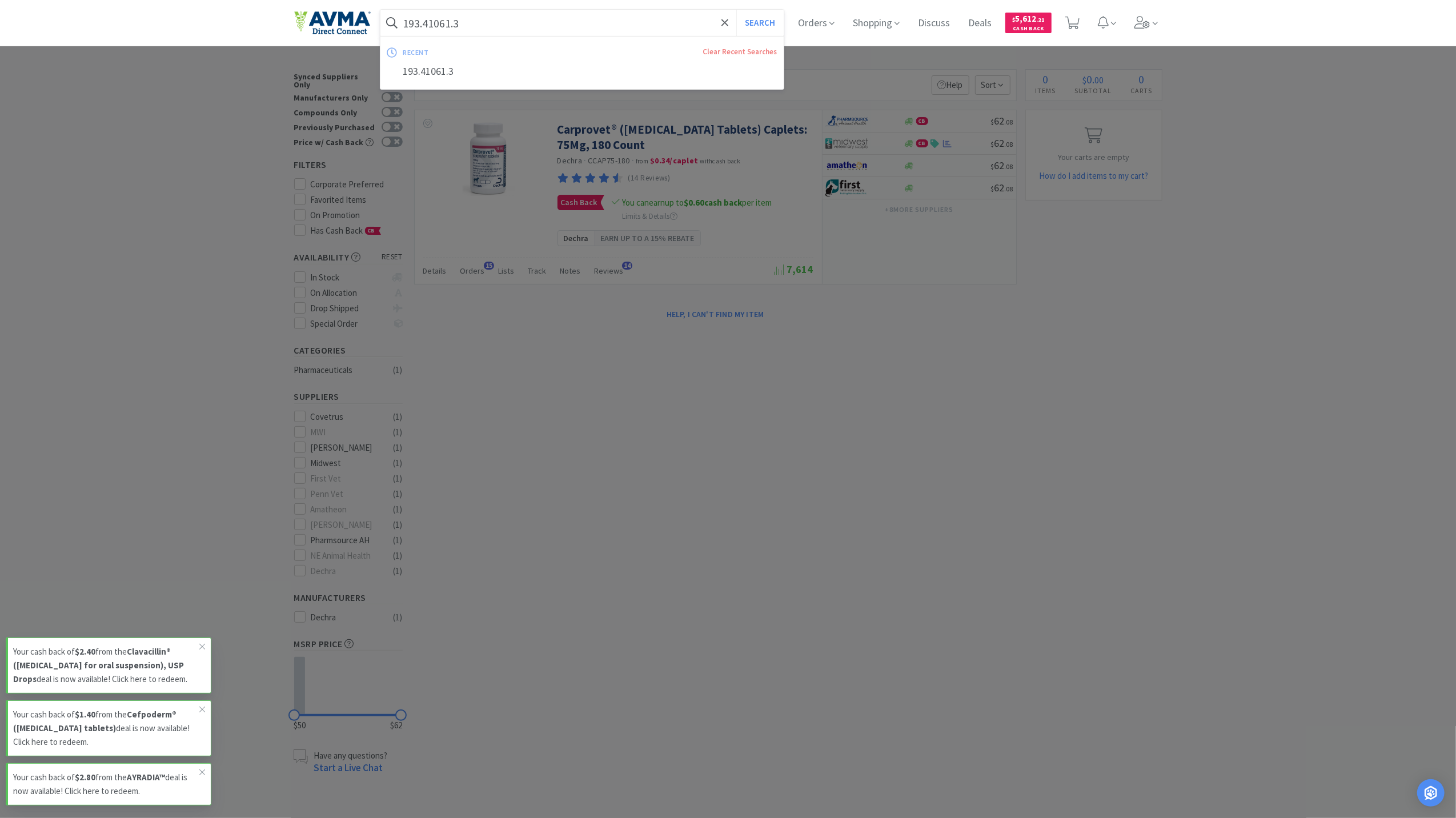
click at [614, 23] on input "193.41061.3" at bounding box center [583, 22] width 404 height 27
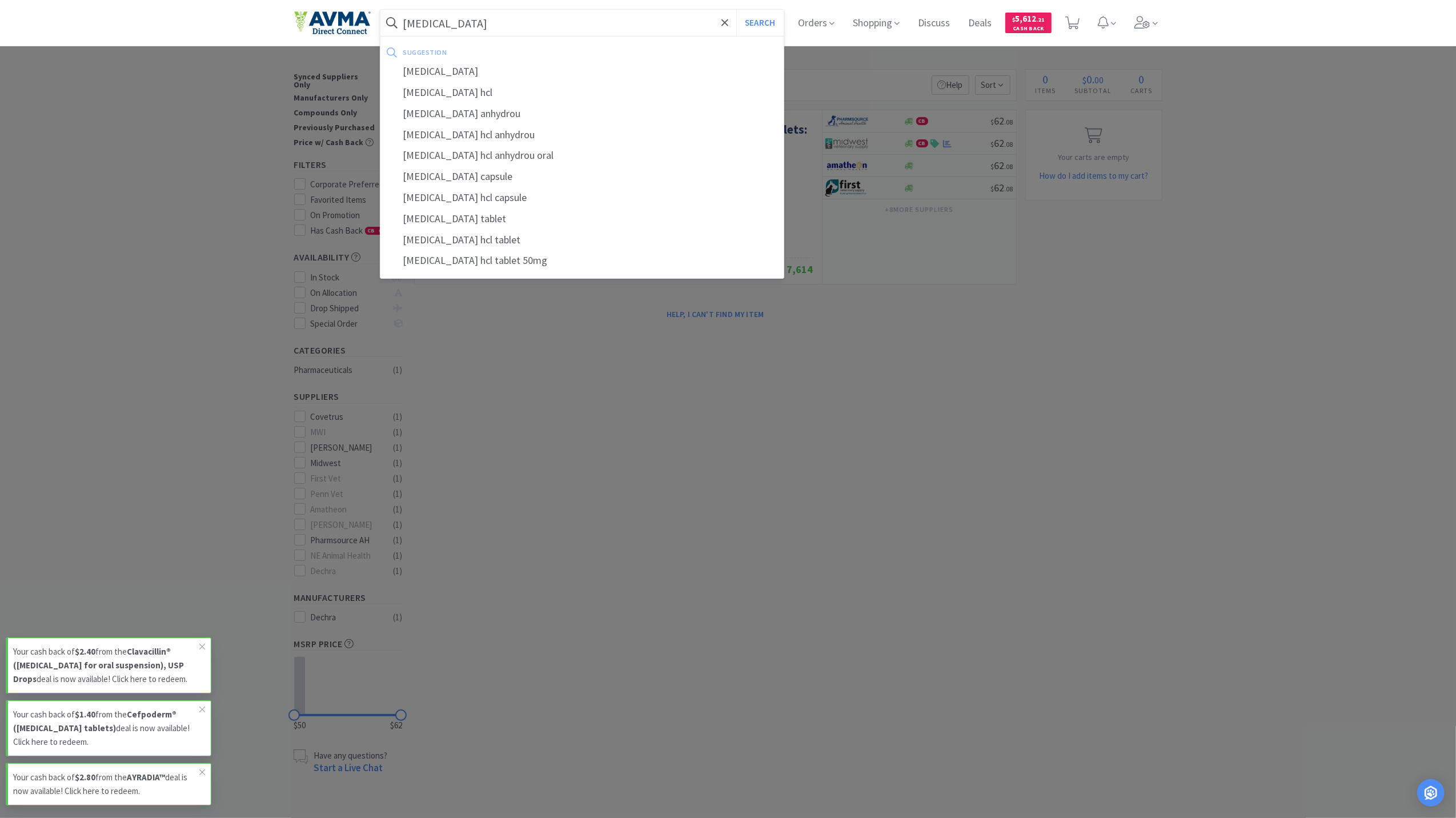
type input "[MEDICAL_DATA]"
click at [737, 9] on button "Search" at bounding box center [760, 22] width 47 height 27
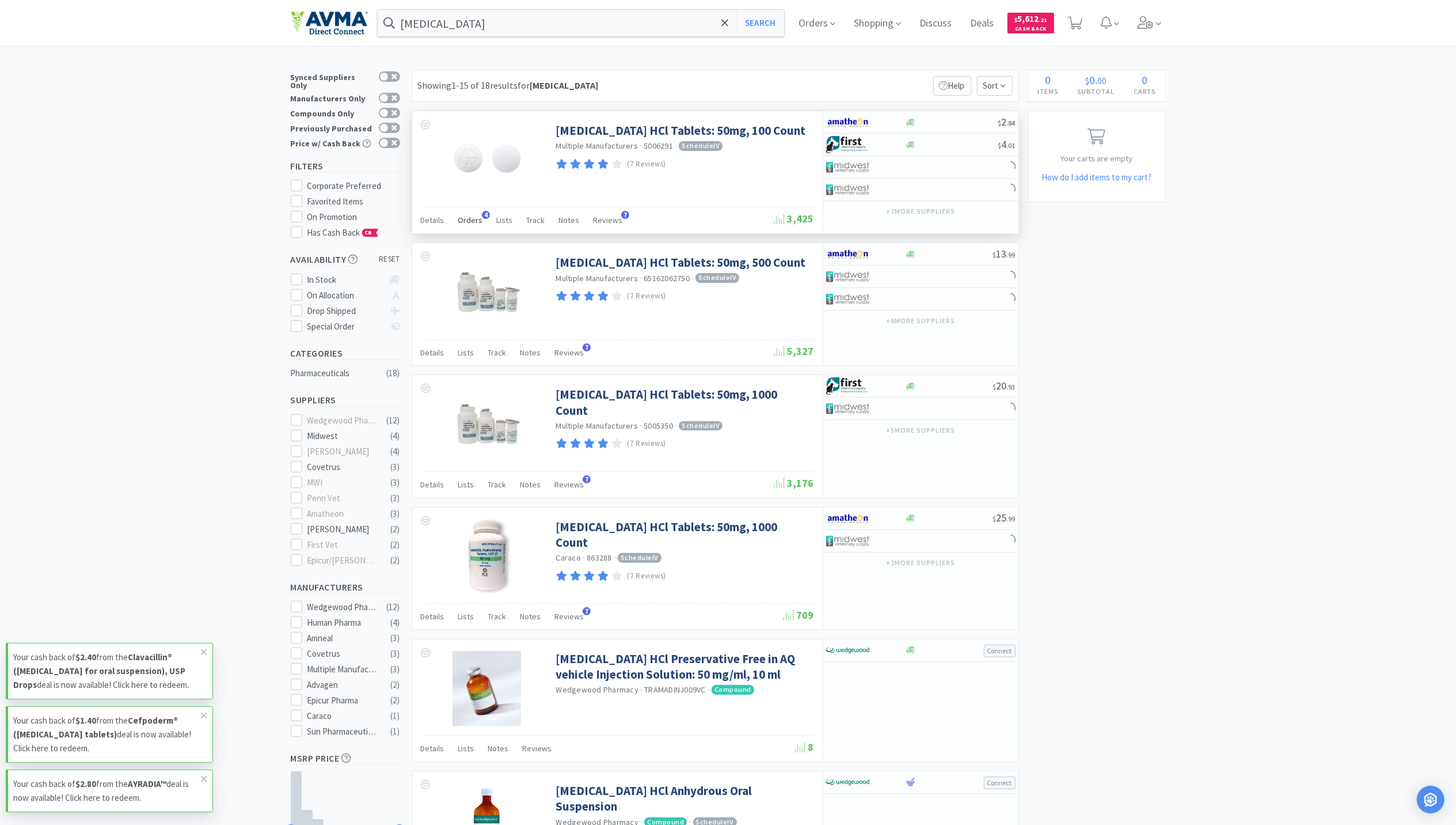
click at [465, 219] on span "Orders" at bounding box center [470, 220] width 25 height 10
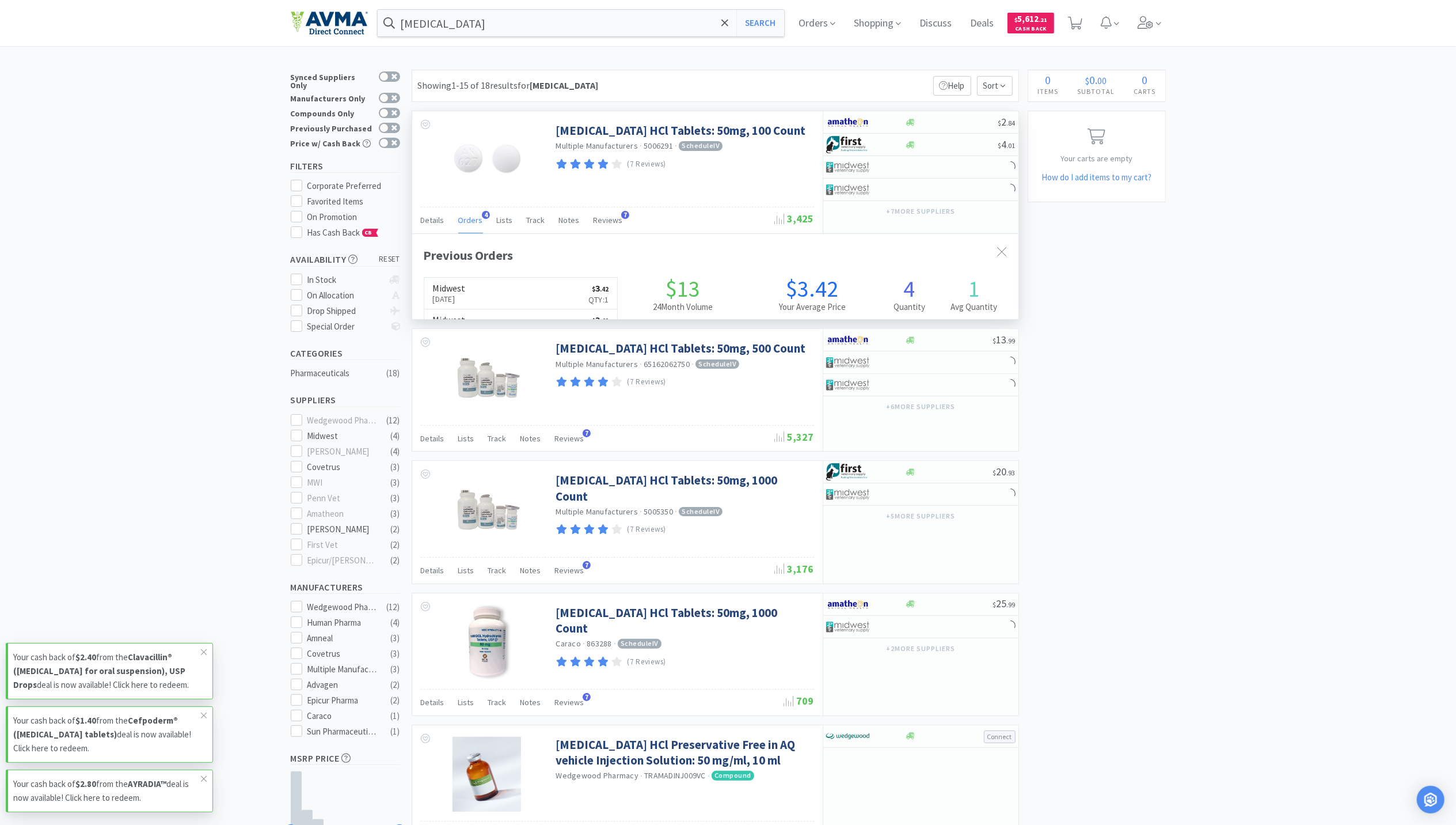
scroll to position [298, 606]
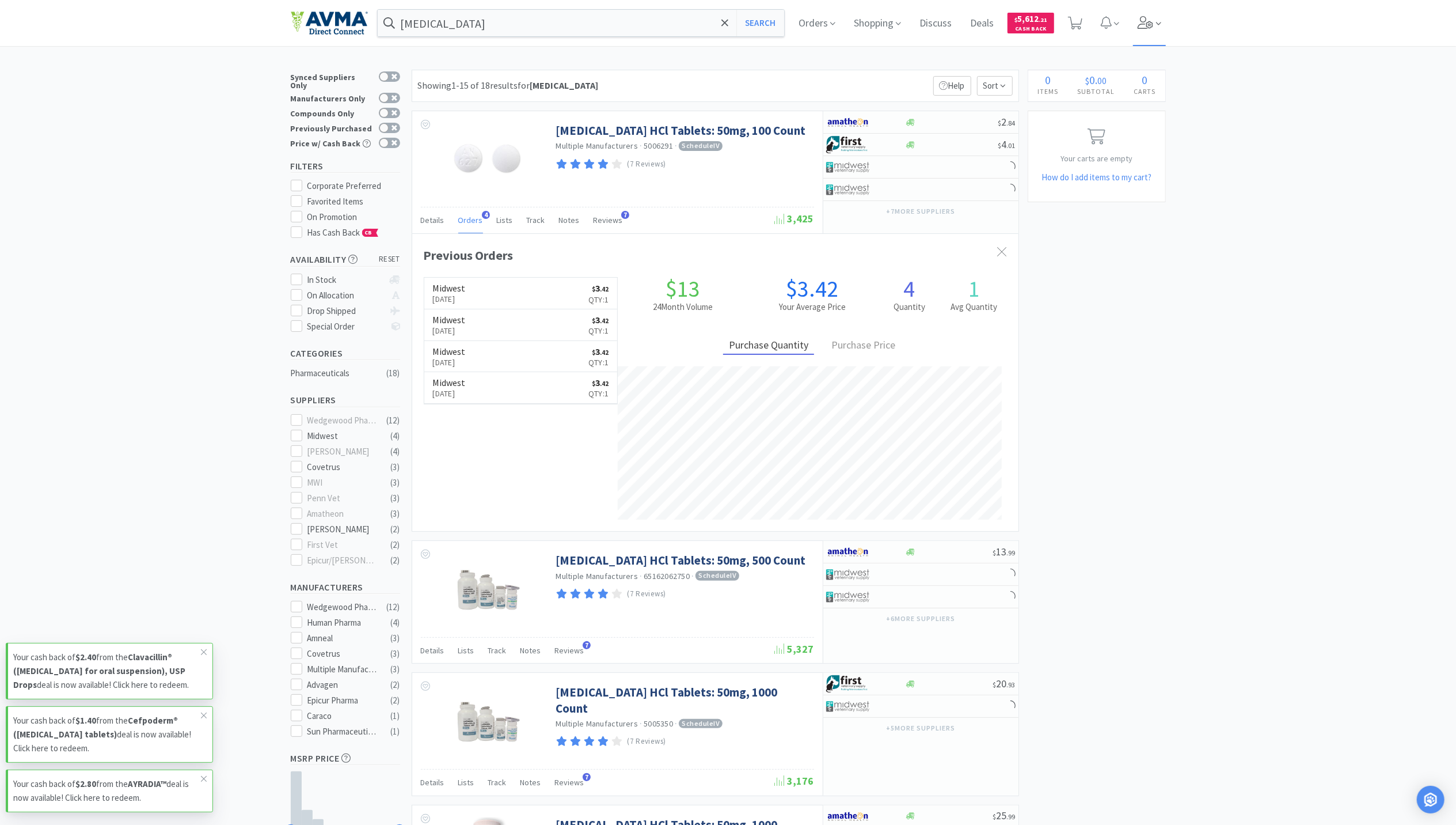
click at [1161, 23] on icon at bounding box center [1159, 23] width 5 height 10
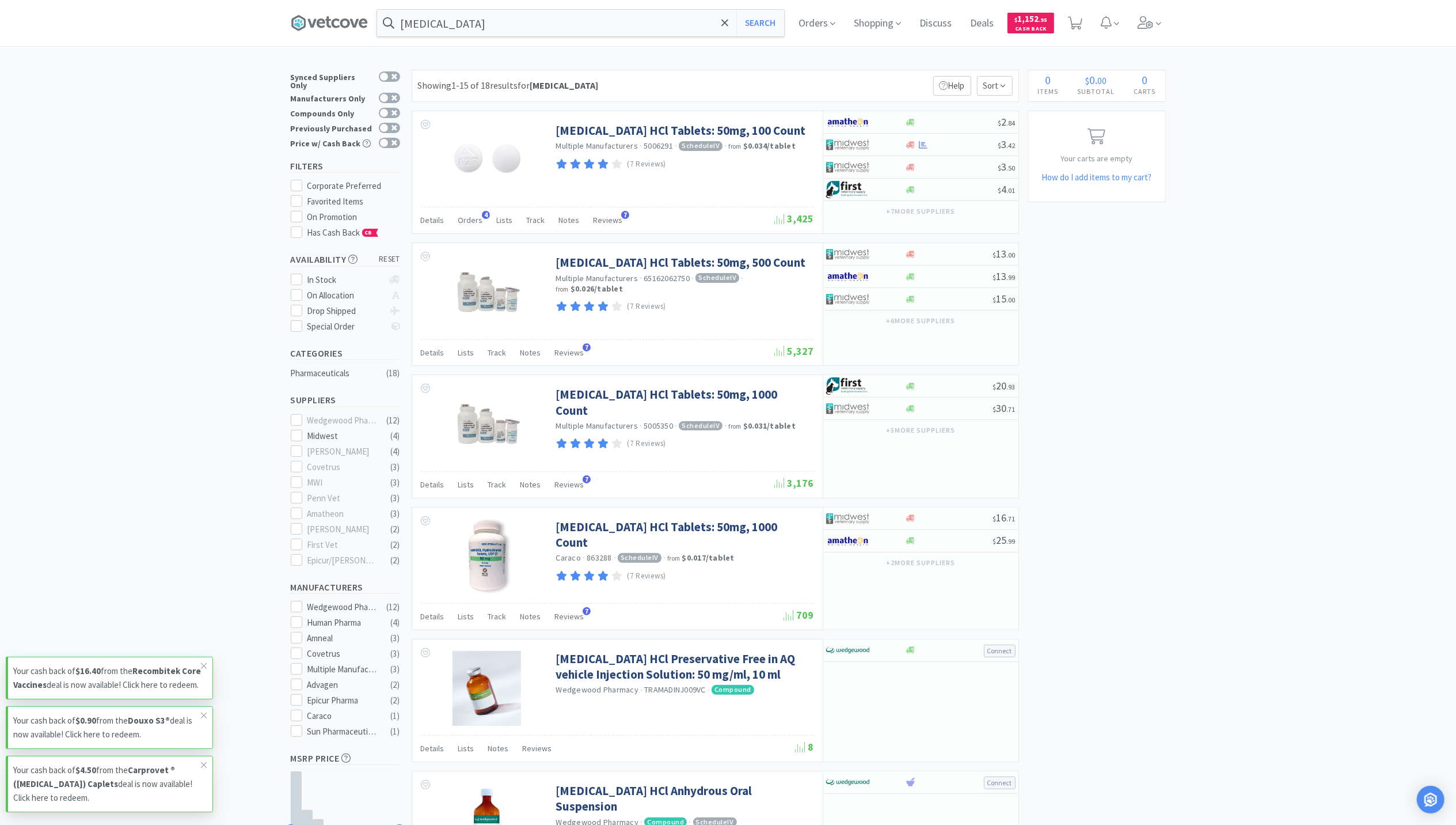
click at [463, 224] on span "Orders" at bounding box center [470, 220] width 25 height 10
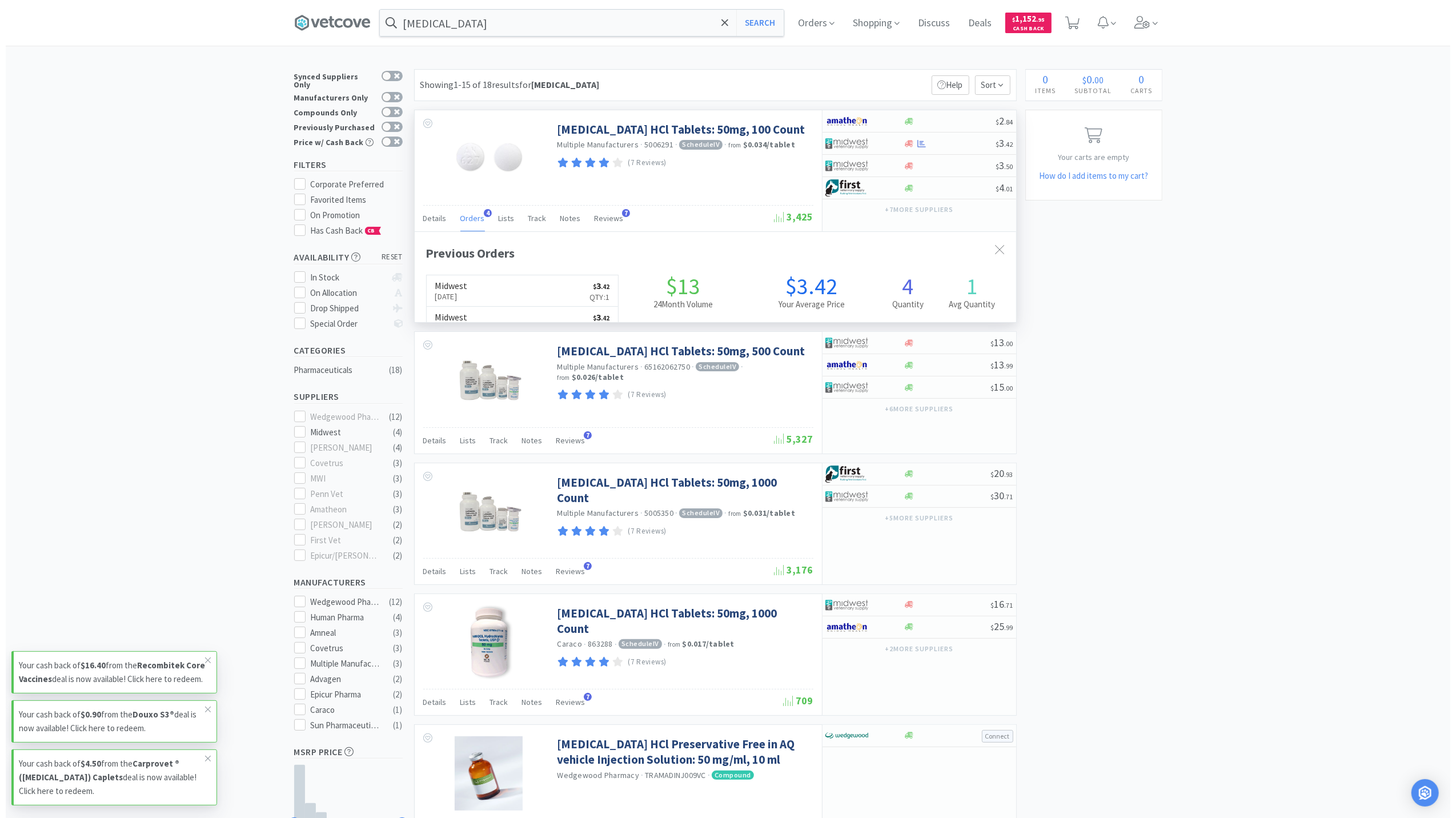
scroll to position [296, 602]
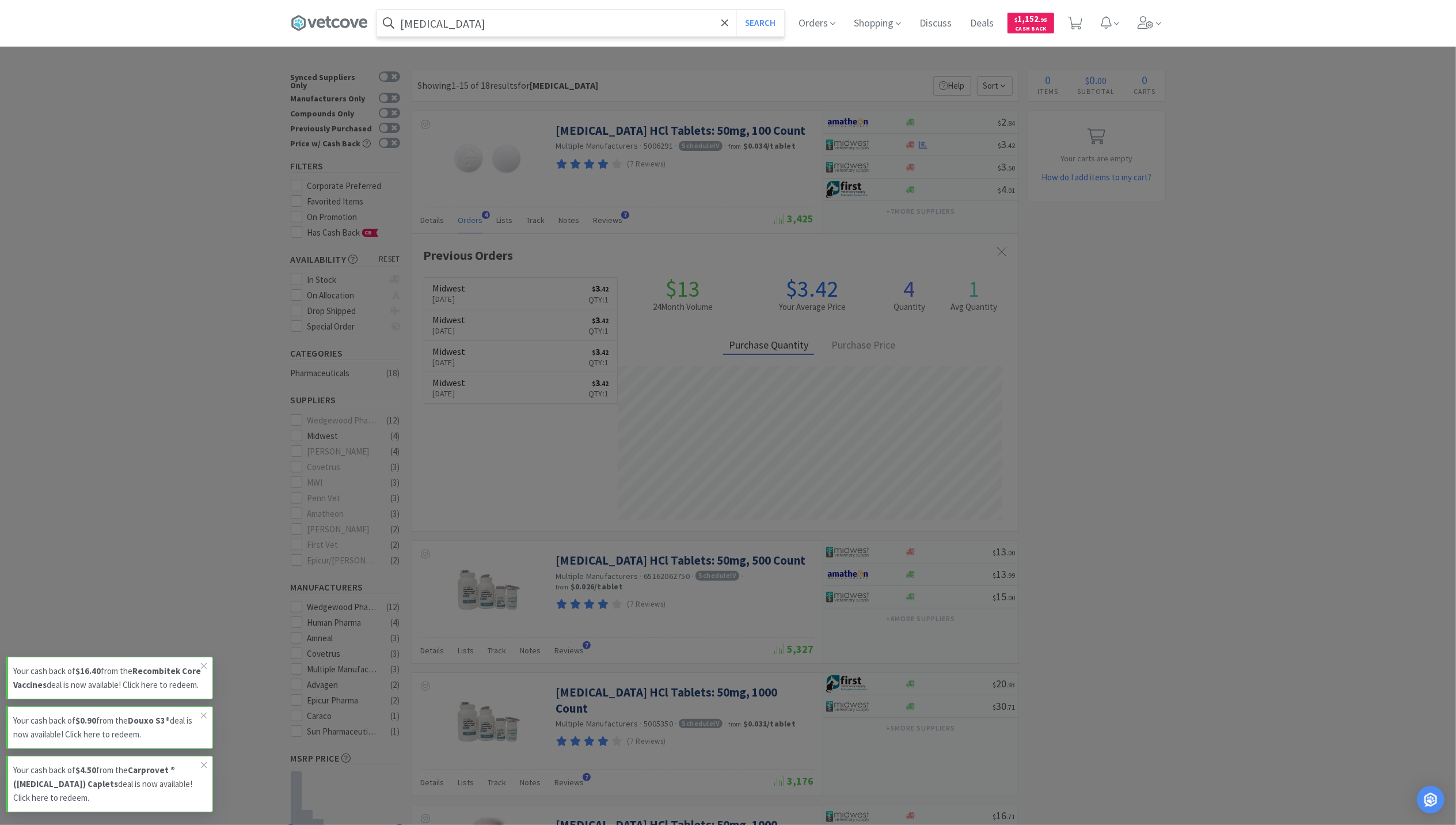
click at [521, 30] on input "[MEDICAL_DATA]" at bounding box center [580, 23] width 407 height 27
type input "077856"
click at [736, 10] on button "Search" at bounding box center [760, 23] width 48 height 27
